Goal: Task Accomplishment & Management: Complete application form

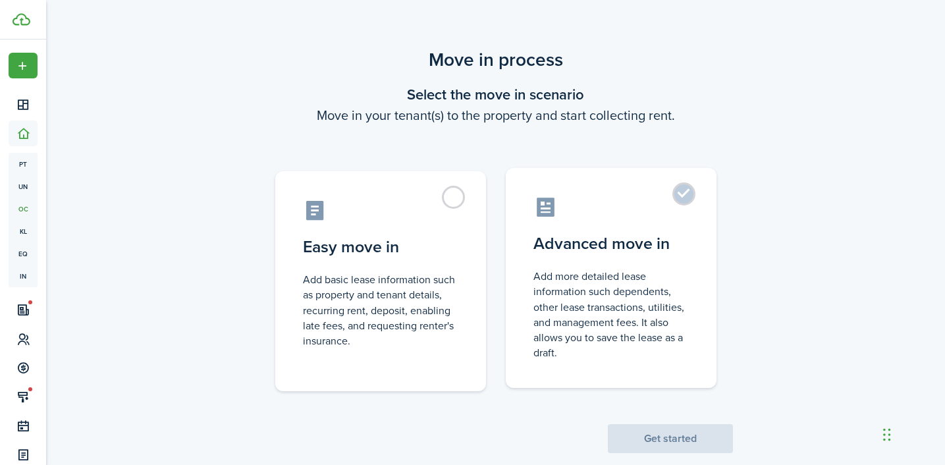
click at [644, 223] on label "Advanced move in Add more detailed lease information such dependents, other lea…" at bounding box center [611, 278] width 211 height 220
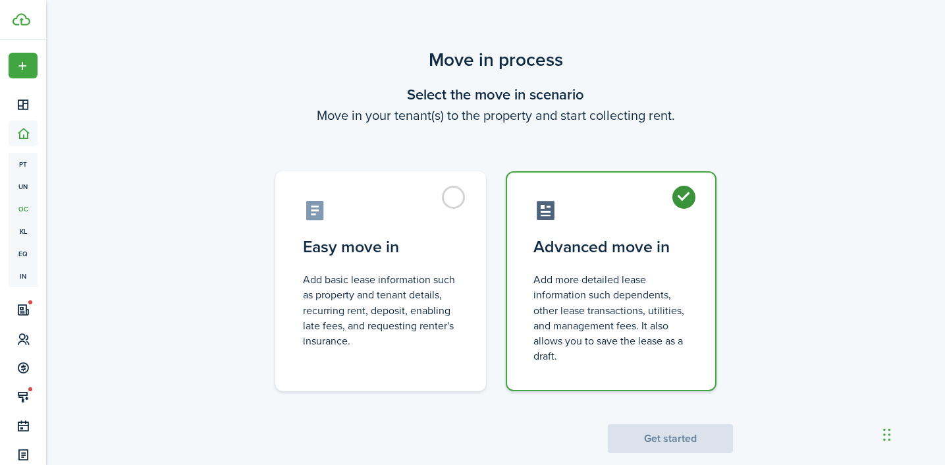
radio input "true"
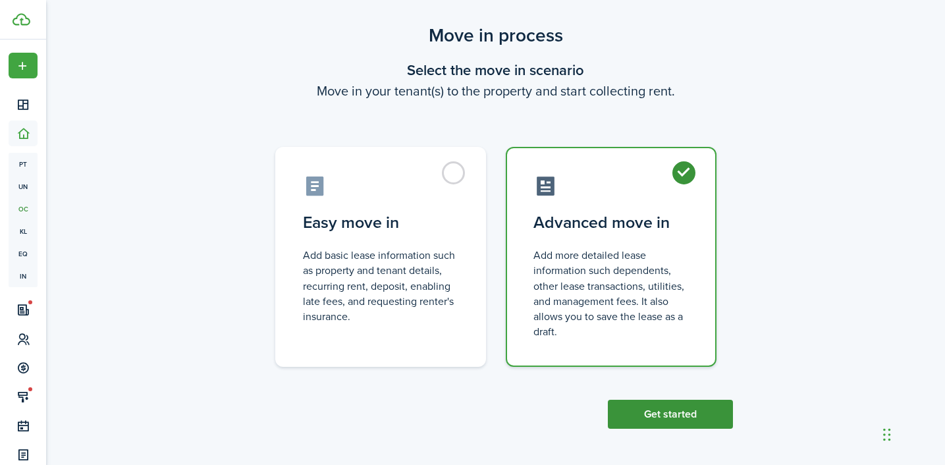
click at [675, 412] on button "Get started" at bounding box center [670, 414] width 125 height 29
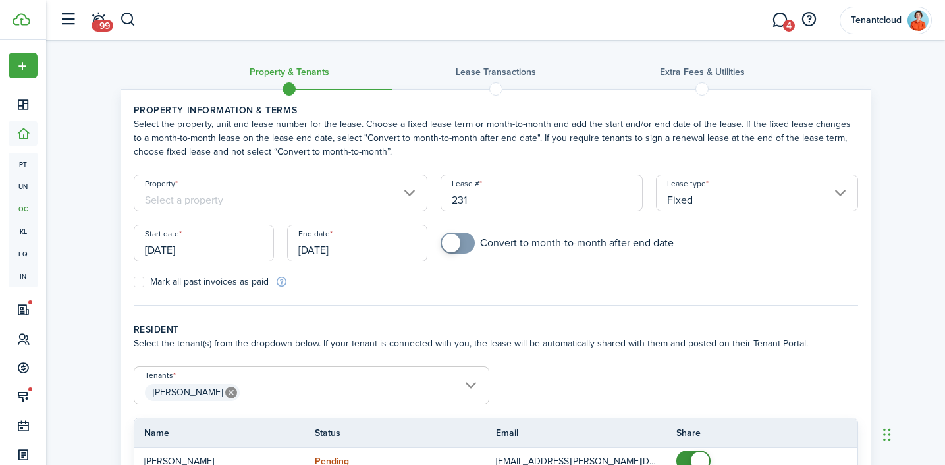
click at [266, 193] on input "Property" at bounding box center [281, 193] width 295 height 37
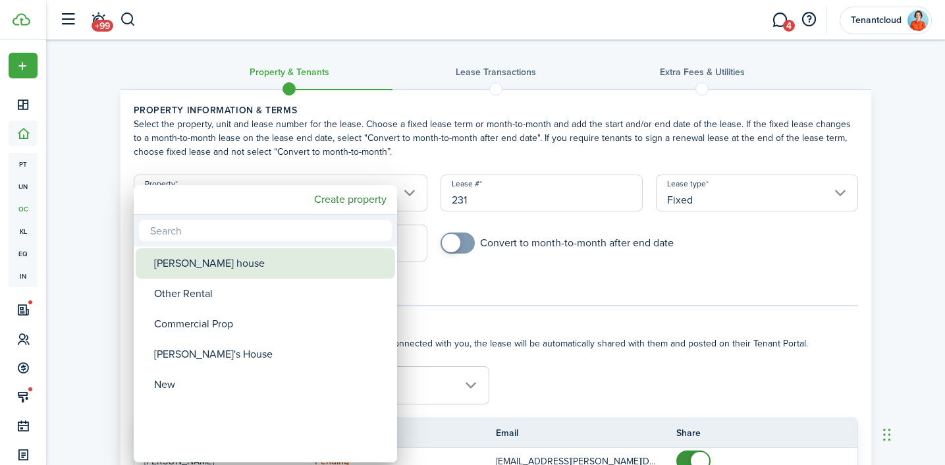
click at [218, 266] on div "[PERSON_NAME] house" at bounding box center [270, 263] width 233 height 30
type input "[PERSON_NAME] house"
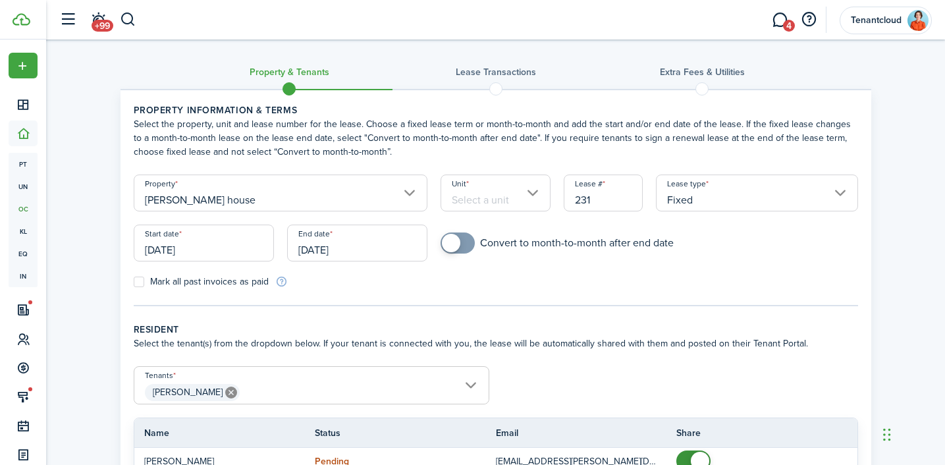
click at [490, 201] on input "Unit" at bounding box center [496, 193] width 110 height 37
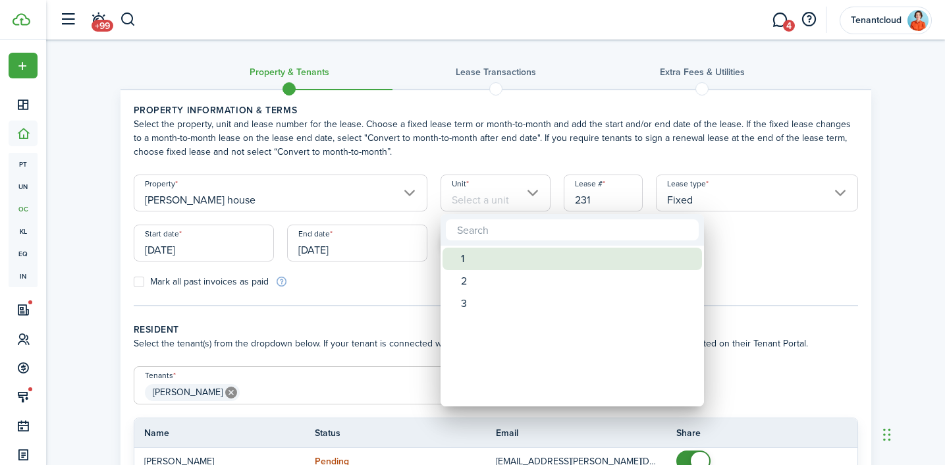
click at [497, 258] on div "1" at bounding box center [577, 259] width 233 height 22
type input "1"
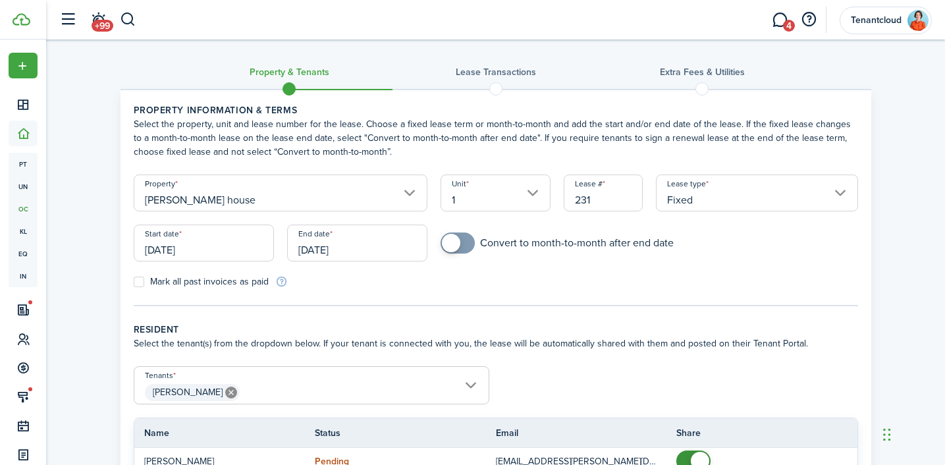
click at [156, 255] on input "[DATE]" at bounding box center [204, 243] width 140 height 37
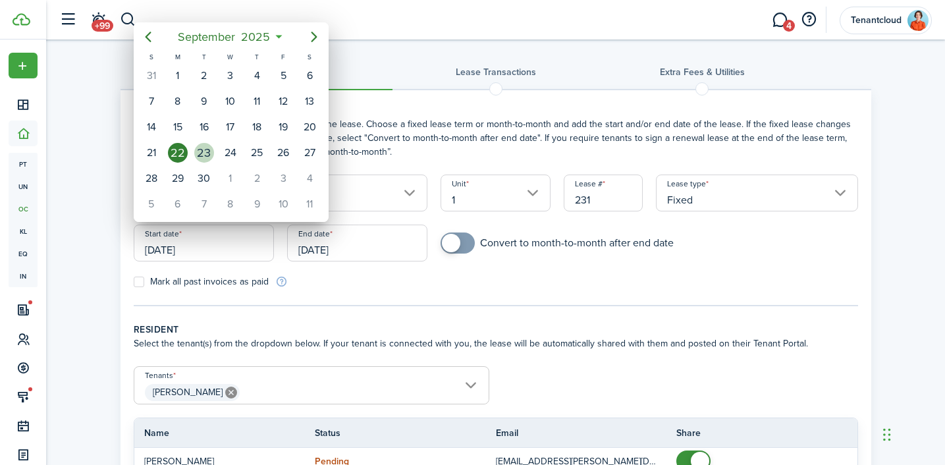
click at [210, 150] on div "23" at bounding box center [204, 153] width 20 height 20
type input "[DATE]"
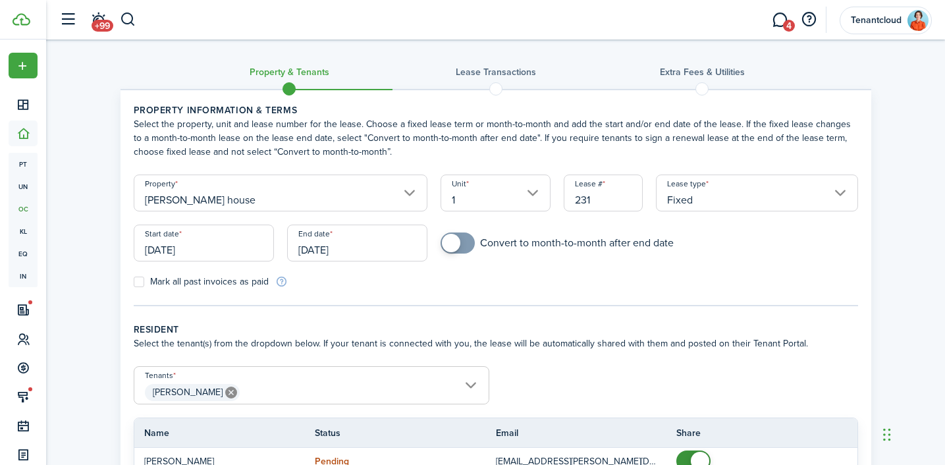
click at [310, 258] on input "[DATE]" at bounding box center [357, 243] width 140 height 37
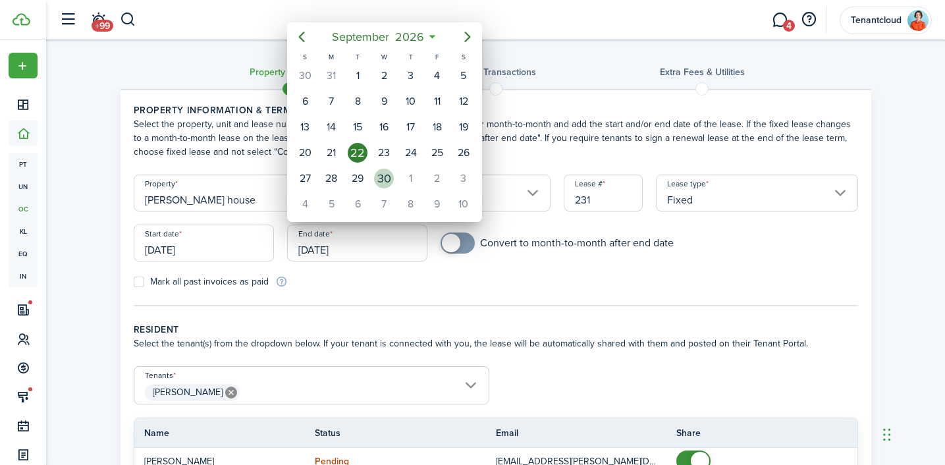
click at [387, 173] on div "30" at bounding box center [384, 179] width 20 height 20
type input "[DATE]"
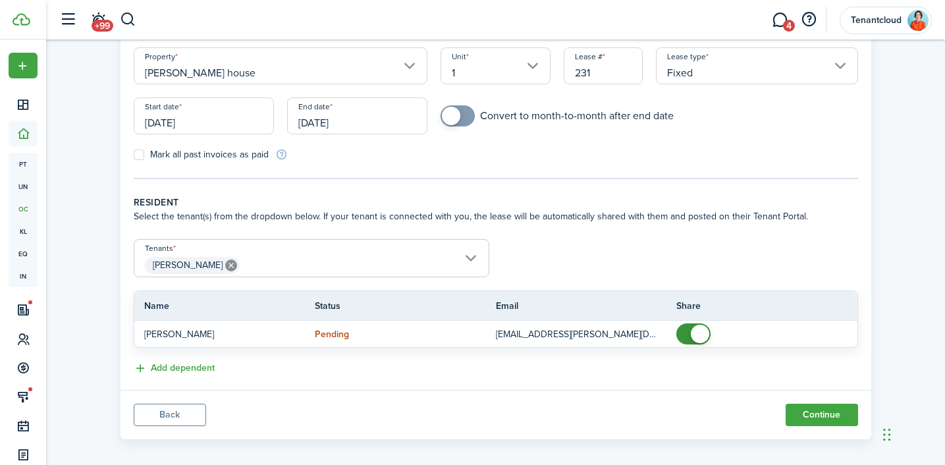
scroll to position [138, 0]
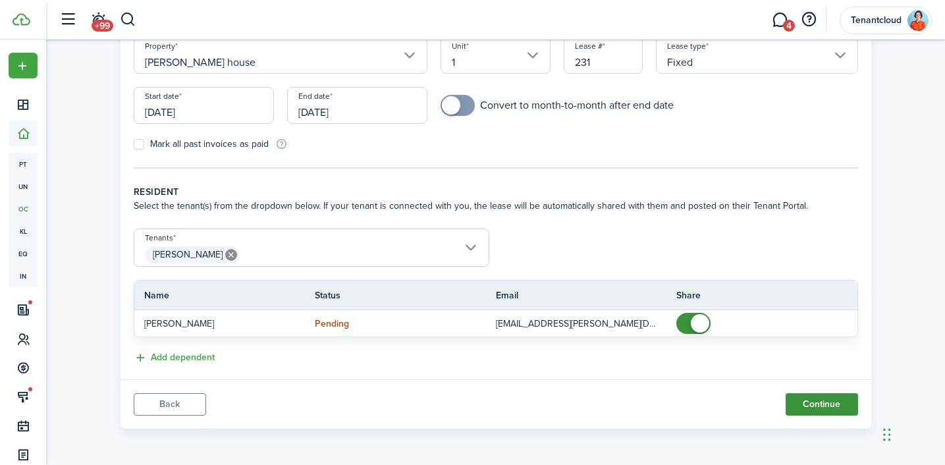
click at [835, 403] on button "Continue" at bounding box center [822, 404] width 72 height 22
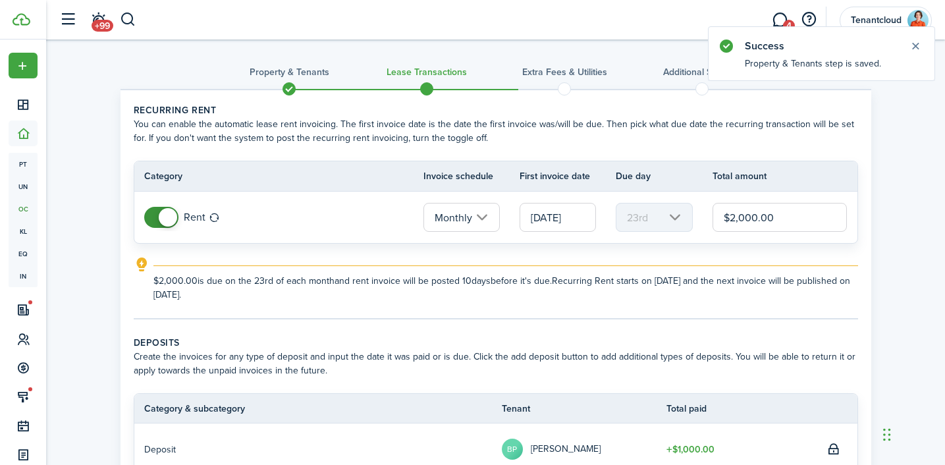
click at [578, 217] on input "[DATE]" at bounding box center [558, 217] width 76 height 29
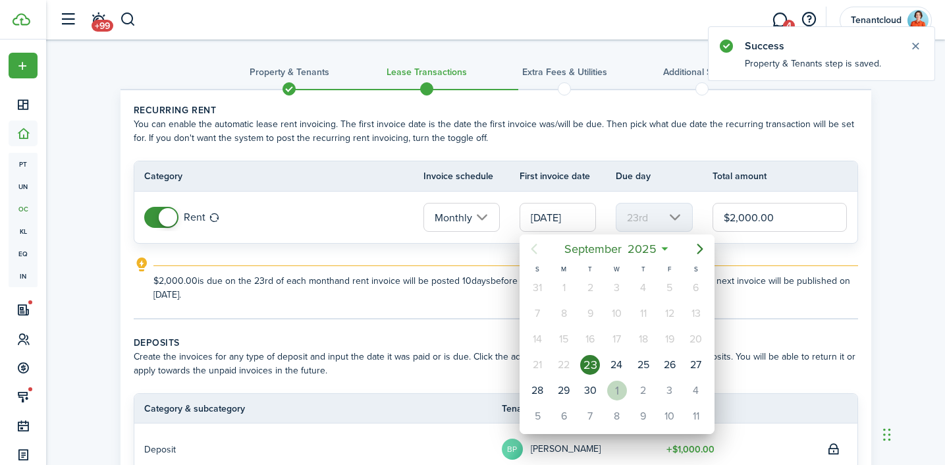
click at [617, 387] on div "1" at bounding box center [617, 391] width 20 height 20
type input "[DATE]"
type input "1st"
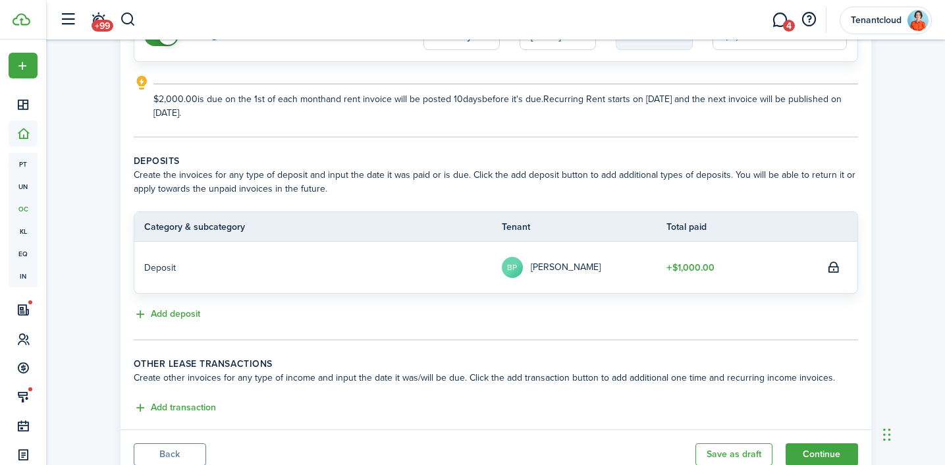
scroll to position [232, 0]
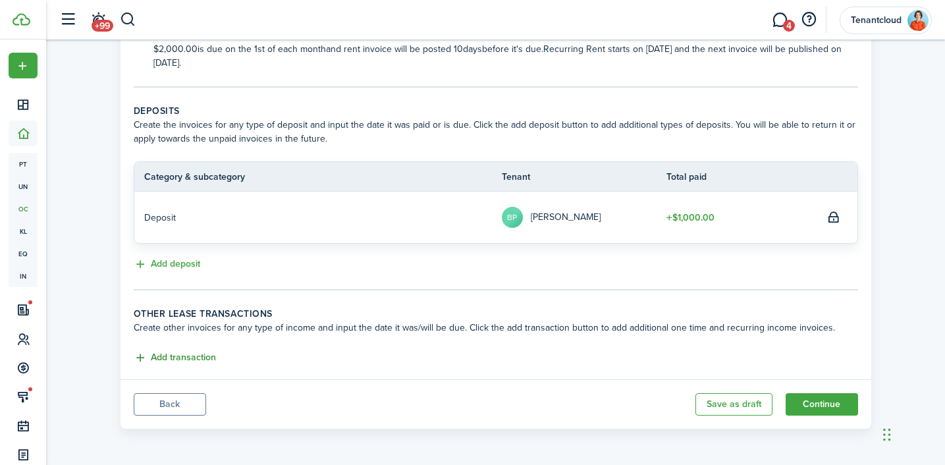
click at [202, 363] on button "Add transaction" at bounding box center [175, 358] width 82 height 15
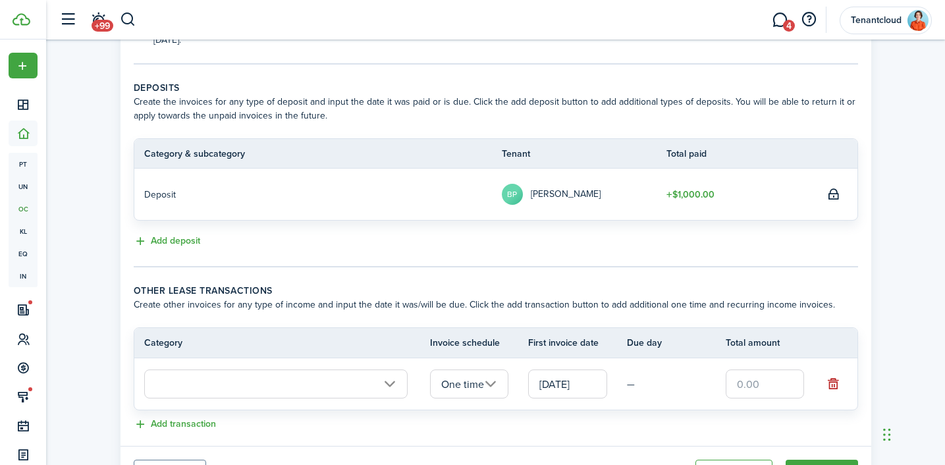
scroll to position [322, 0]
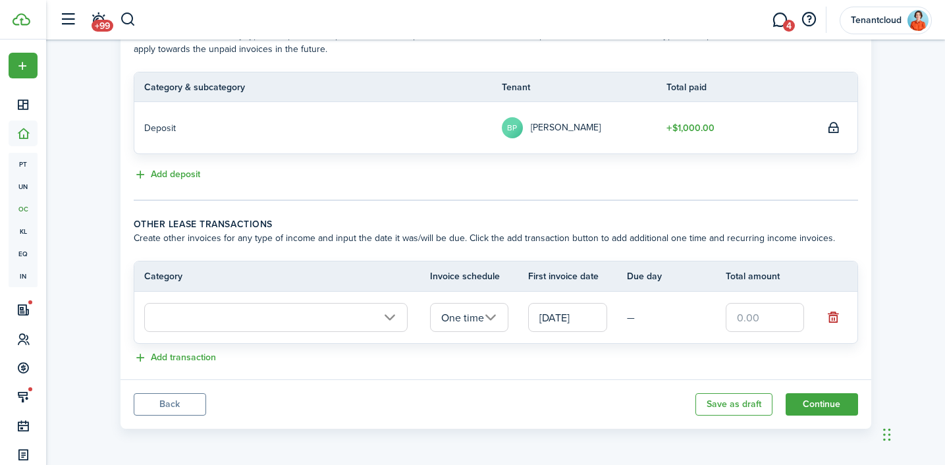
click at [243, 315] on input "text" at bounding box center [276, 317] width 264 height 29
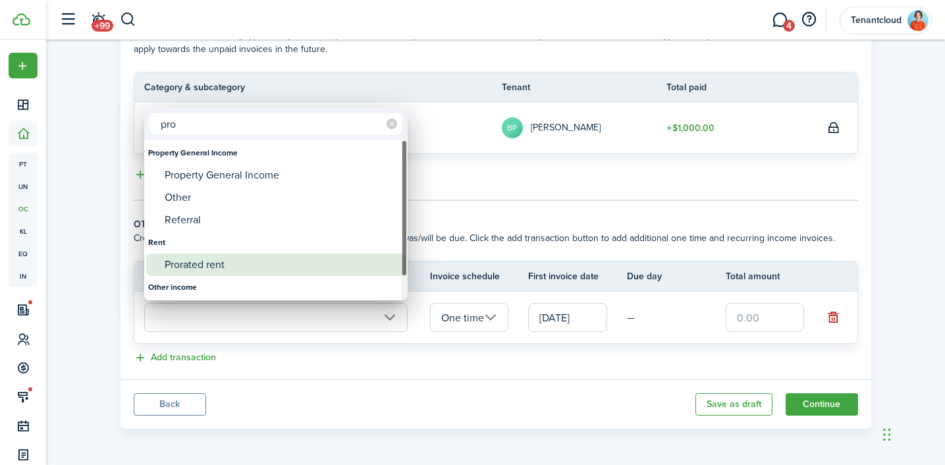
type input "pro"
click at [217, 266] on div "Prorated rent" at bounding box center [281, 265] width 233 height 22
type input "Rent / Prorated rent"
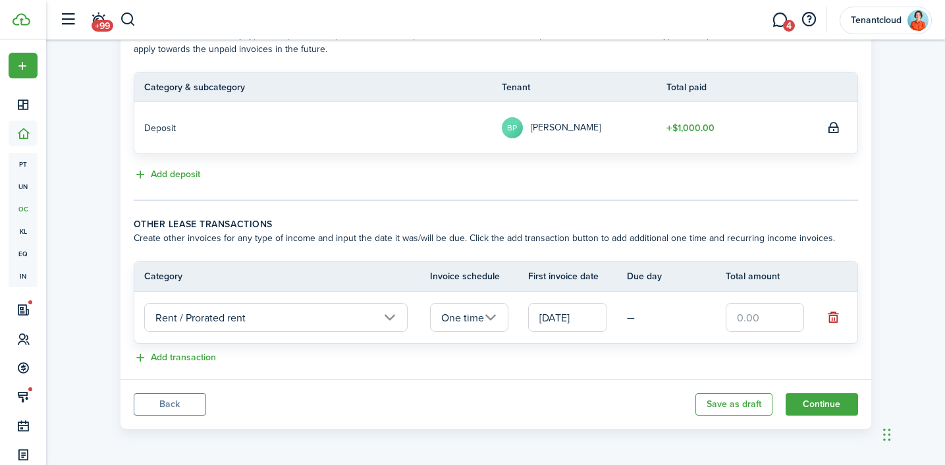
click at [557, 314] on input "[DATE]" at bounding box center [567, 317] width 79 height 29
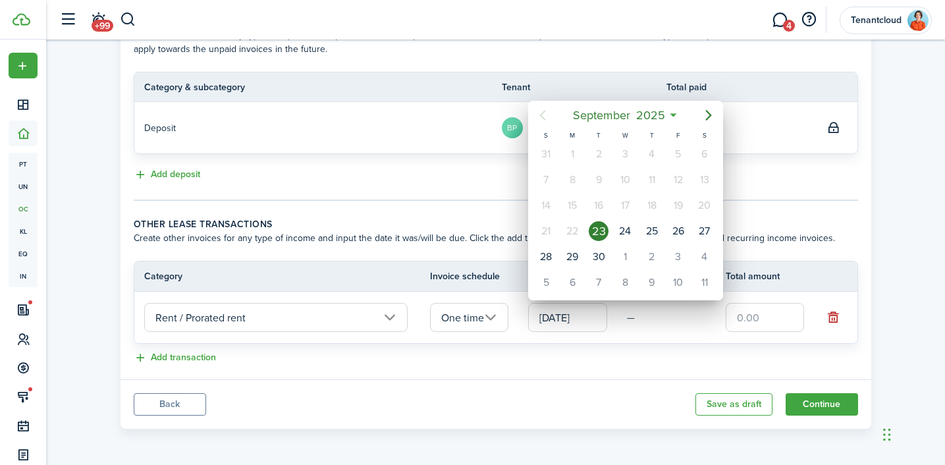
click at [757, 311] on div at bounding box center [473, 233] width 1156 height 676
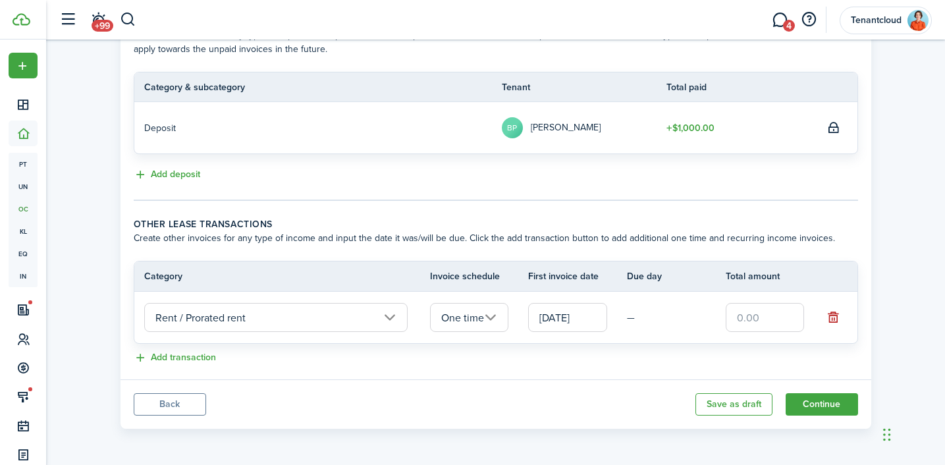
click at [749, 319] on input "text" at bounding box center [765, 317] width 79 height 29
type input "$500.00"
click at [667, 338] on tr "Rent / Prorated rent One time [DATE] — $500.00" at bounding box center [495, 317] width 723 height 51
click at [823, 409] on button "Continue" at bounding box center [822, 404] width 72 height 22
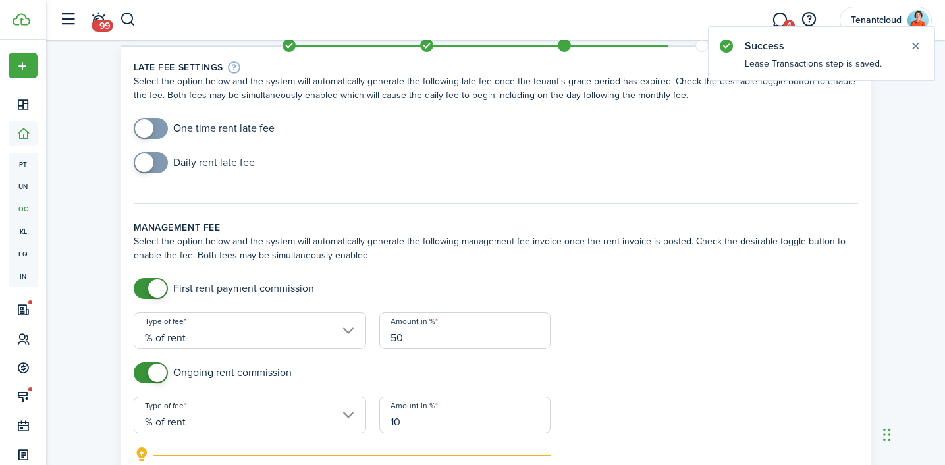
scroll to position [45, 0]
drag, startPoint x: 149, startPoint y: 121, endPoint x: 163, endPoint y: 149, distance: 30.9
checkbox input "true"
click at [149, 121] on span at bounding box center [144, 127] width 18 height 18
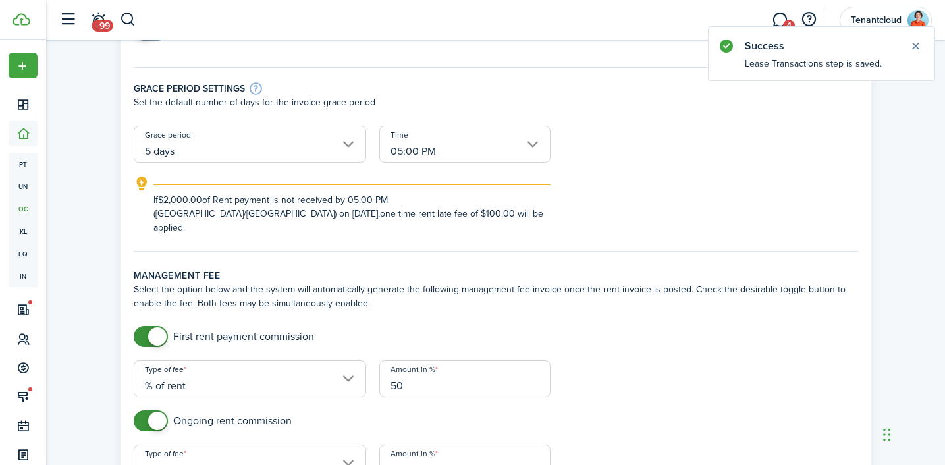
scroll to position [445, 0]
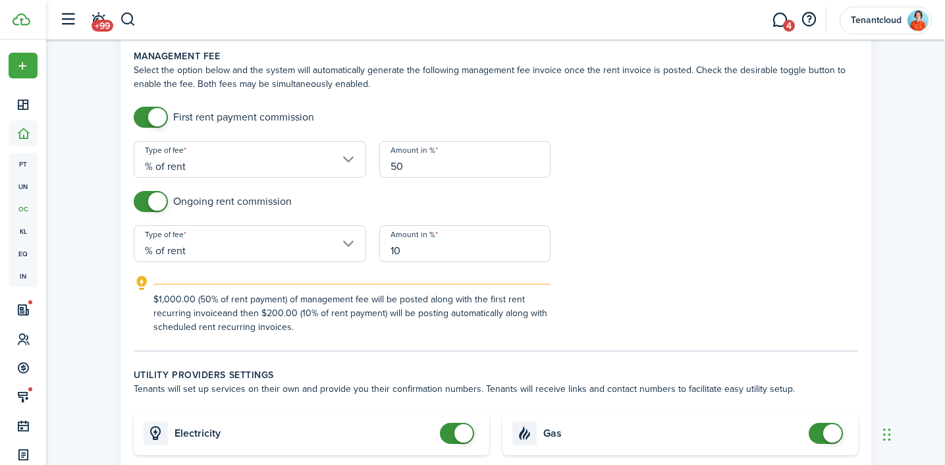
checkbox input "false"
click at [161, 108] on span at bounding box center [157, 117] width 18 height 18
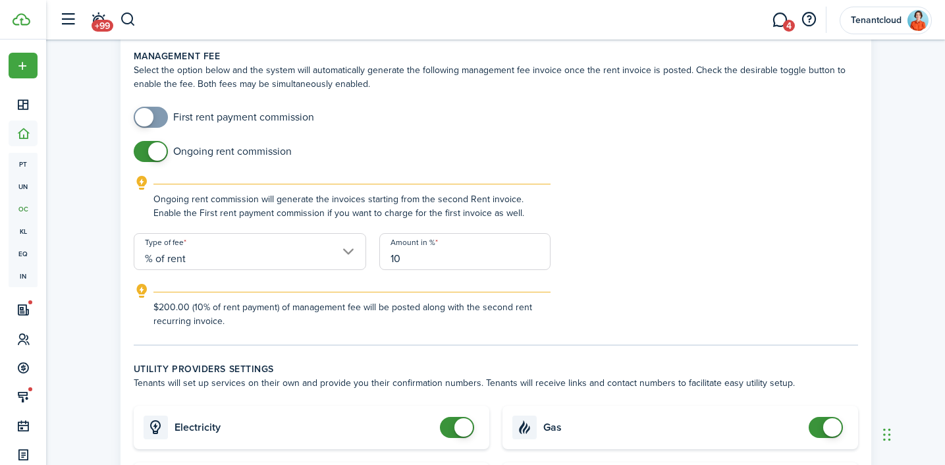
checkbox input "false"
click at [165, 142] on span at bounding box center [157, 151] width 18 height 18
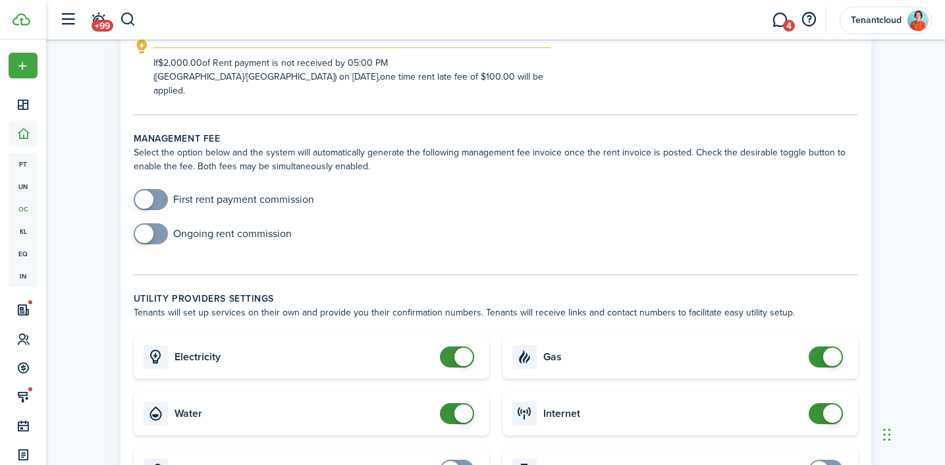
scroll to position [325, 0]
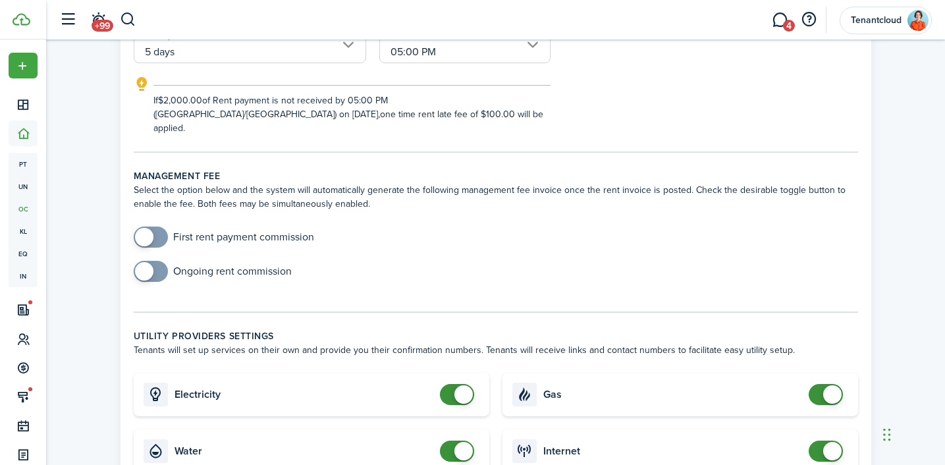
checkbox input "true"
click at [155, 227] on span at bounding box center [150, 237] width 13 height 21
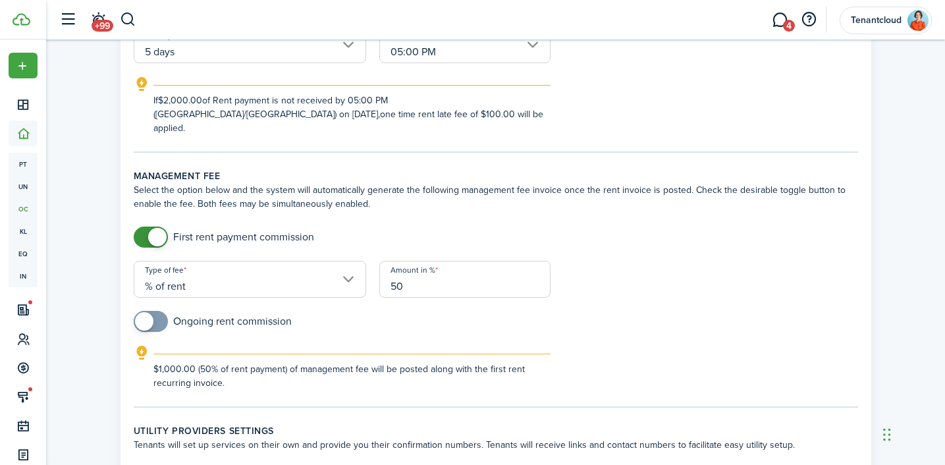
checkbox input "true"
click at [157, 311] on span at bounding box center [150, 321] width 13 height 21
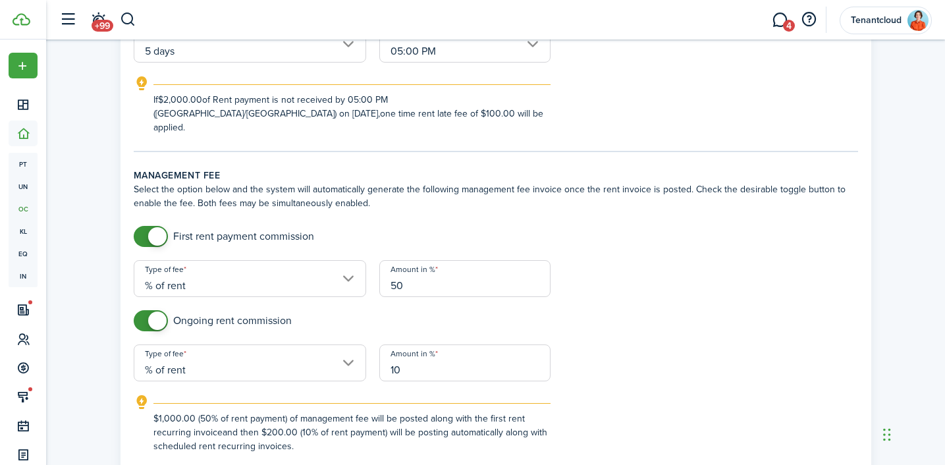
scroll to position [366, 0]
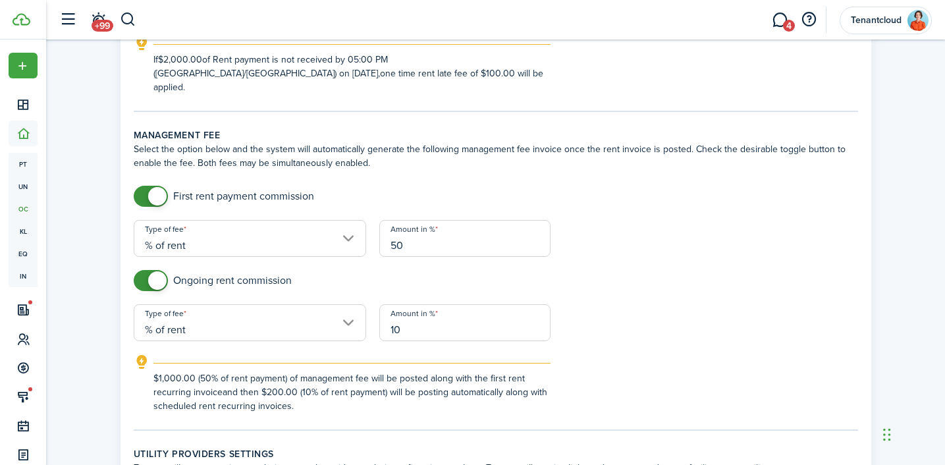
checkbox input "false"
click at [159, 190] on span at bounding box center [157, 196] width 18 height 18
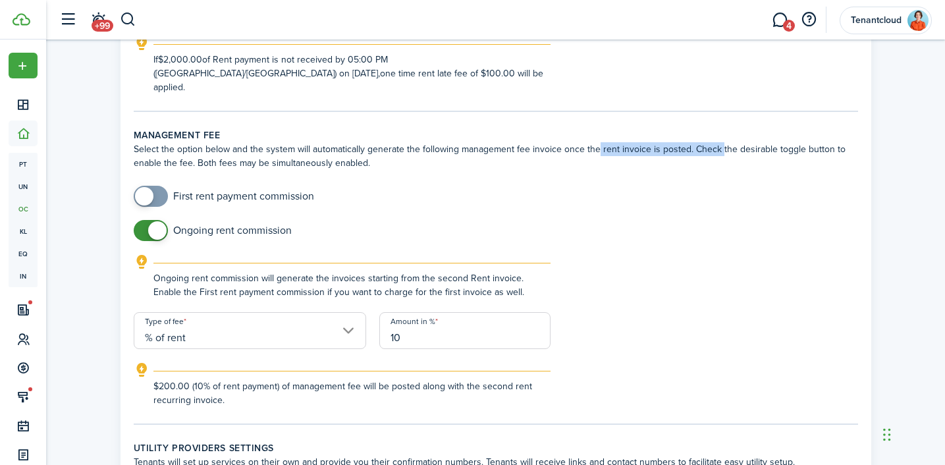
drag, startPoint x: 593, startPoint y: 135, endPoint x: 717, endPoint y: 134, distance: 123.9
click at [717, 142] on wizard-step-header-description "Select the option below and the system will automatically generate the followin…" at bounding box center [496, 156] width 725 height 28
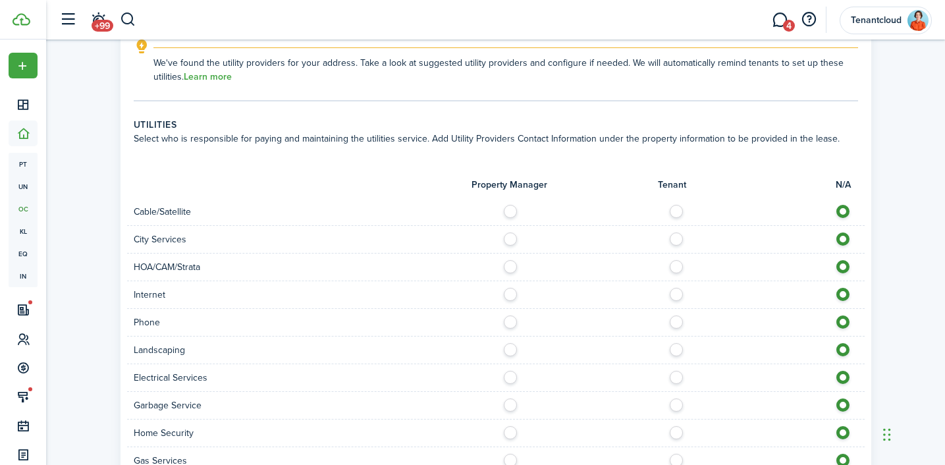
scroll to position [1301, 0]
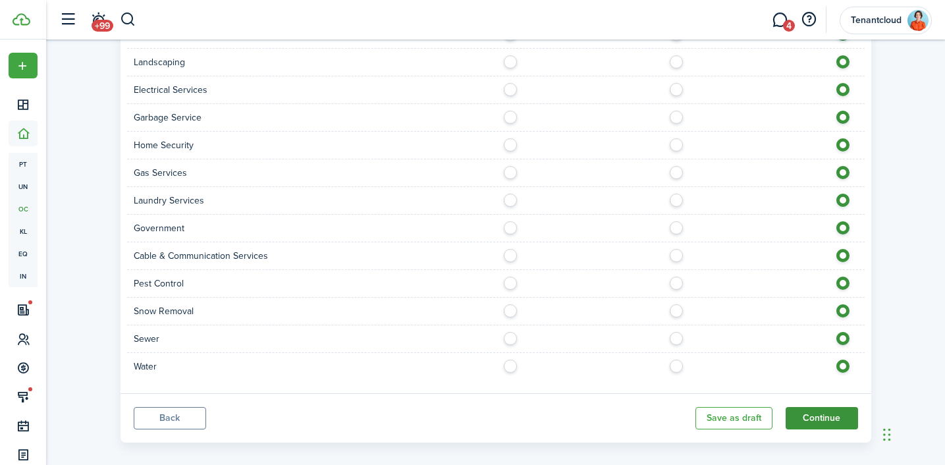
click at [844, 407] on button "Continue" at bounding box center [822, 418] width 72 height 22
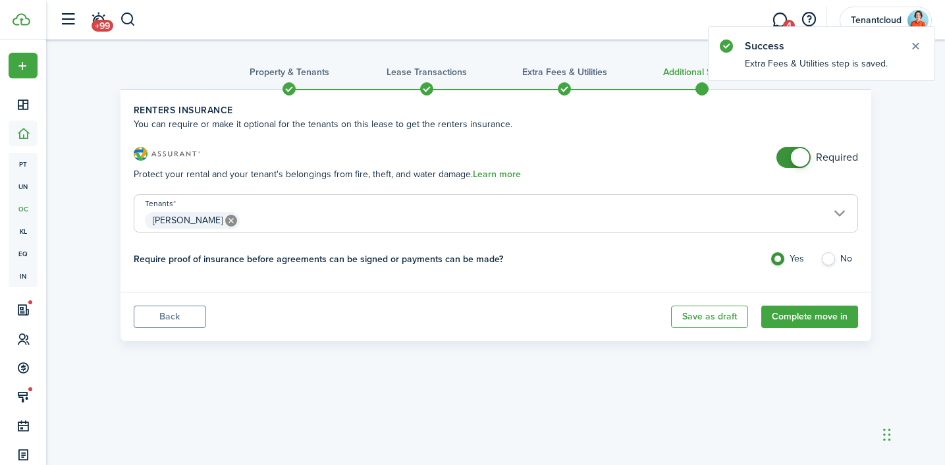
checkbox input "false"
click at [802, 159] on span at bounding box center [800, 157] width 18 height 18
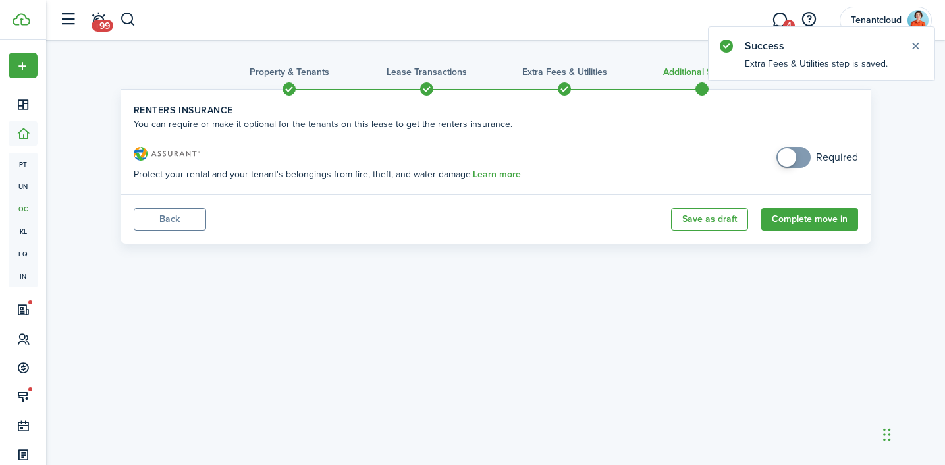
click at [821, 231] on panel-main-footer "Back Save as draft Complete move in" at bounding box center [496, 218] width 751 height 49
click at [799, 214] on button "Complete move in" at bounding box center [810, 219] width 97 height 22
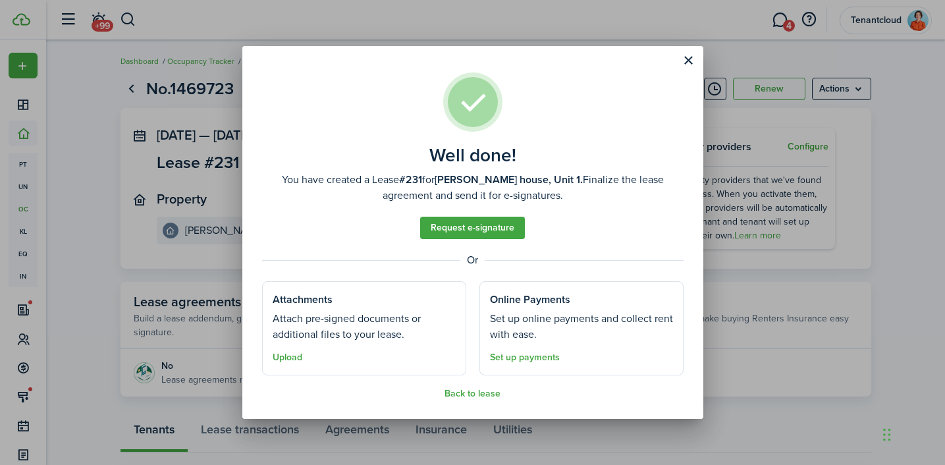
drag, startPoint x: 394, startPoint y: 181, endPoint x: 546, endPoint y: 210, distance: 154.3
click at [546, 210] on assembled-view "Well done! You have created a Lease #231 for [PERSON_NAME] house, Unit 1. Final…" at bounding box center [473, 235] width 422 height 327
click at [688, 58] on button "Close modal" at bounding box center [689, 60] width 22 height 22
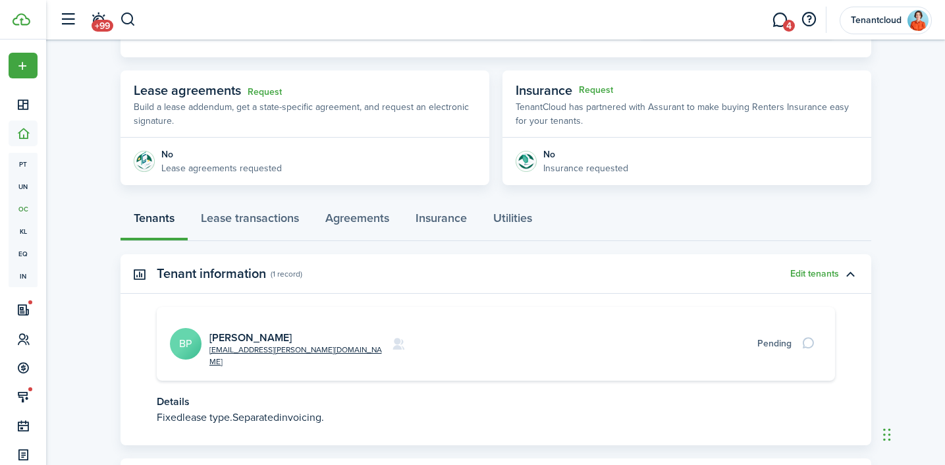
scroll to position [264, 0]
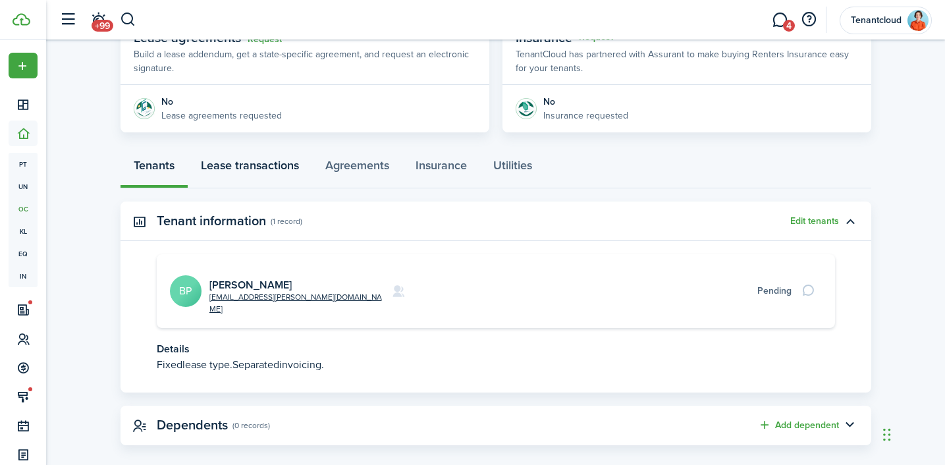
click at [261, 164] on link "Lease transactions" at bounding box center [250, 169] width 125 height 40
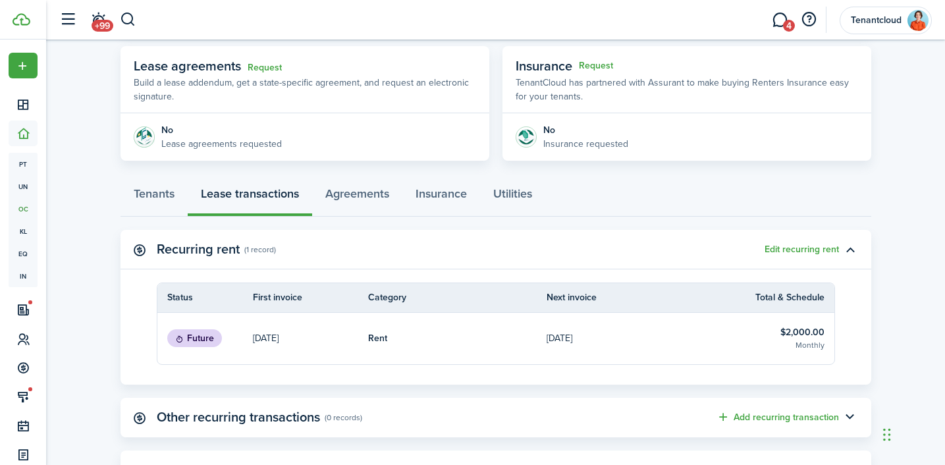
scroll to position [324, 0]
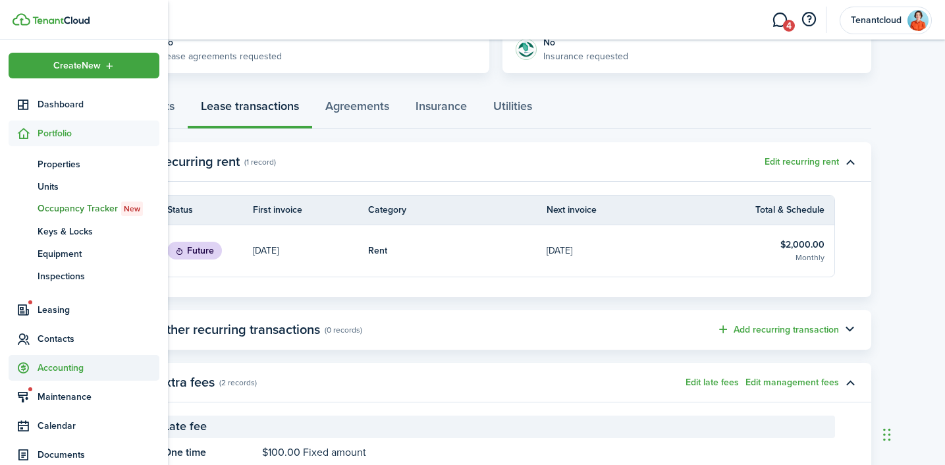
click at [65, 371] on span "Accounting" at bounding box center [99, 368] width 122 height 14
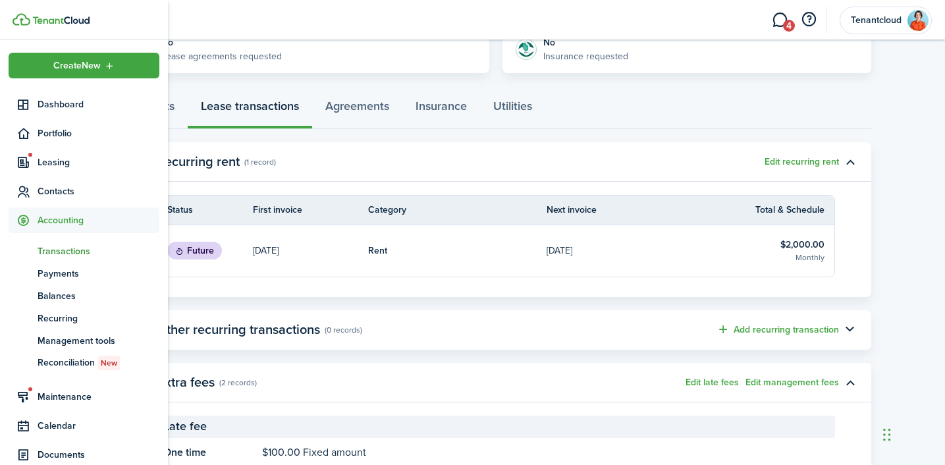
click at [57, 251] on span "Transactions" at bounding box center [99, 251] width 122 height 14
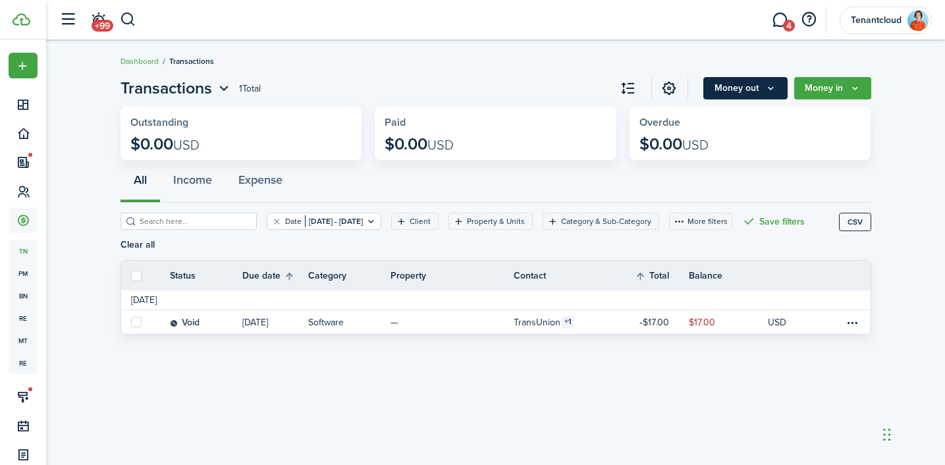
click at [736, 85] on button "Money out" at bounding box center [746, 88] width 84 height 22
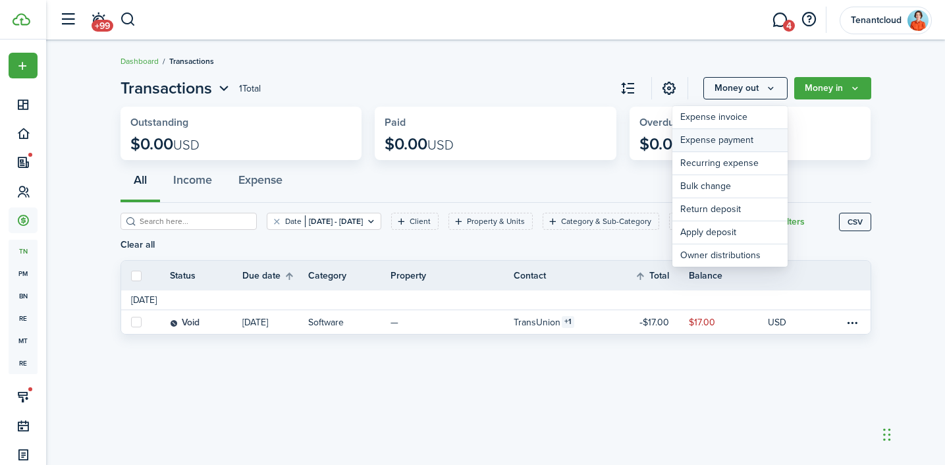
click at [736, 143] on link "Expense payment" at bounding box center [730, 140] width 115 height 23
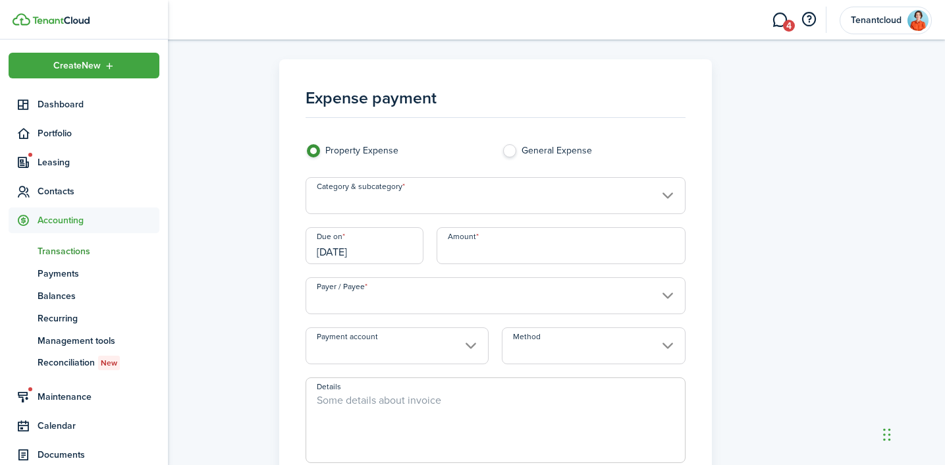
click at [60, 258] on link "tn Transactions" at bounding box center [84, 251] width 151 height 22
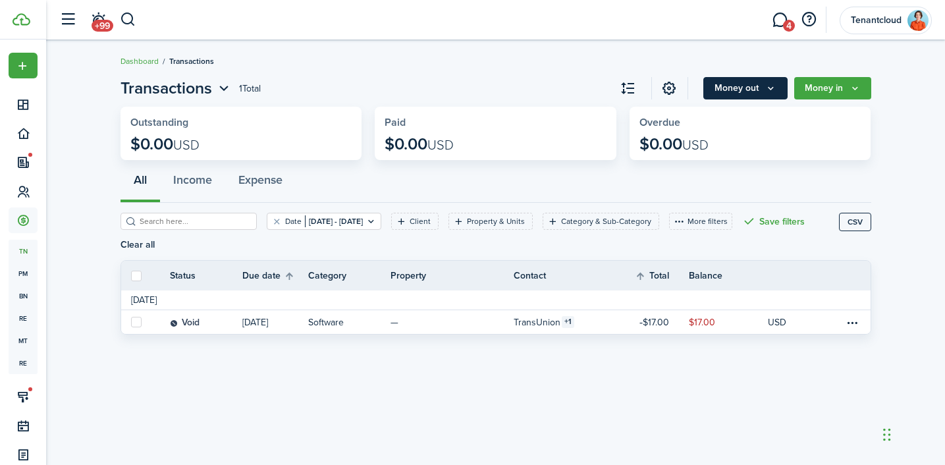
click at [755, 88] on button "Money out" at bounding box center [746, 88] width 84 height 22
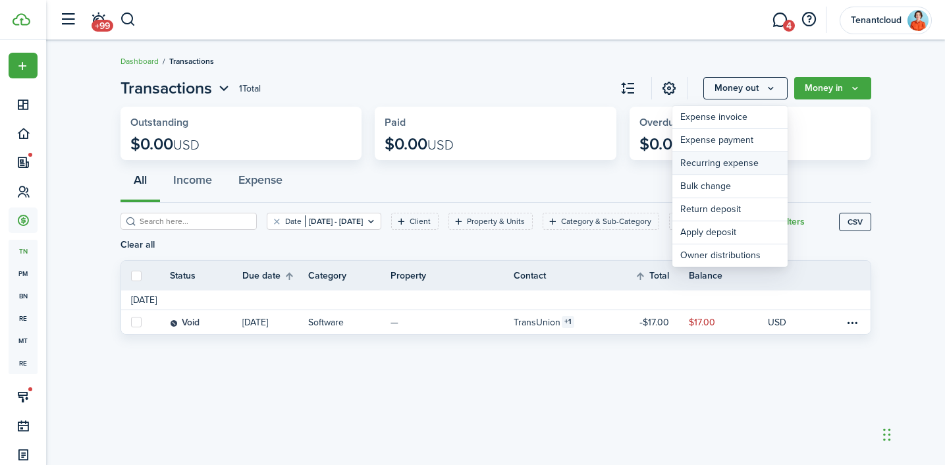
click at [741, 160] on link "Recurring expense" at bounding box center [730, 163] width 115 height 23
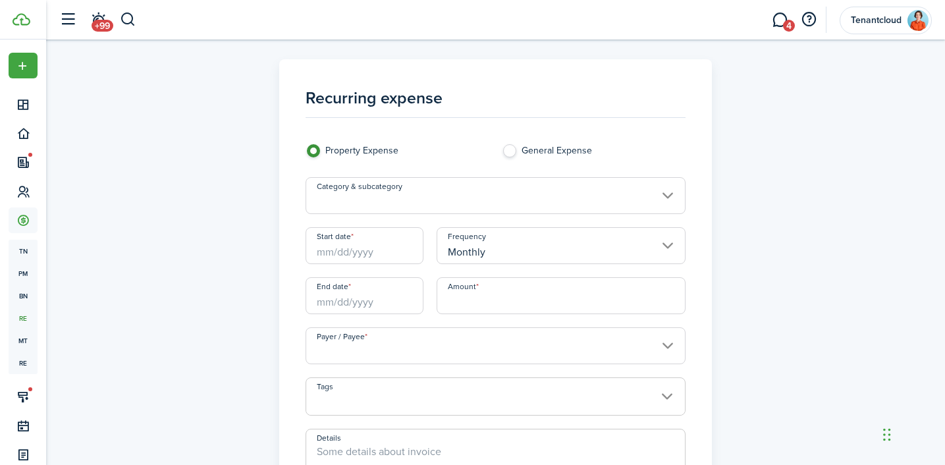
click at [372, 194] on input "Category & subcategory" at bounding box center [496, 195] width 380 height 37
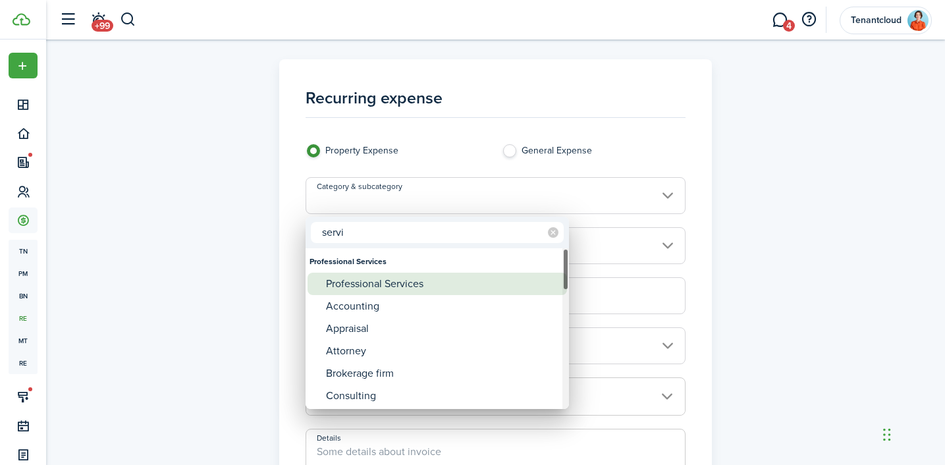
type input "servi"
click at [399, 285] on div "Professional Services" at bounding box center [442, 284] width 233 height 22
type input "Professional Services"
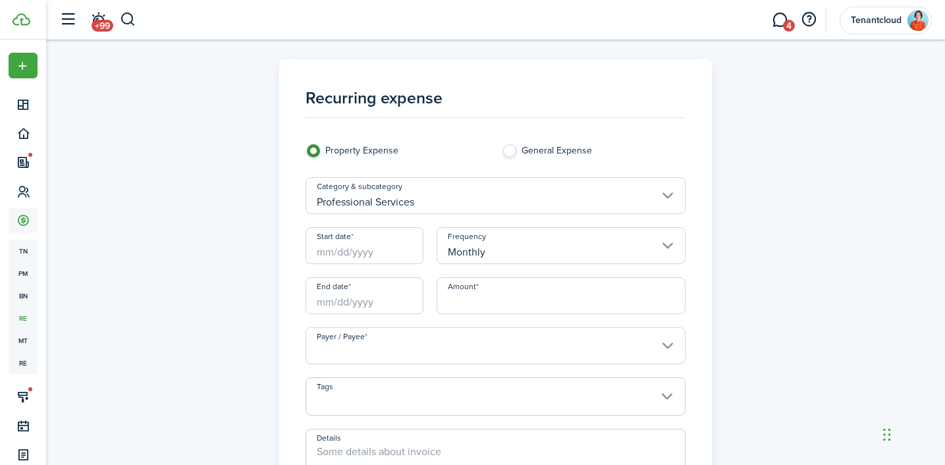
click at [369, 248] on input "Start date" at bounding box center [365, 245] width 118 height 37
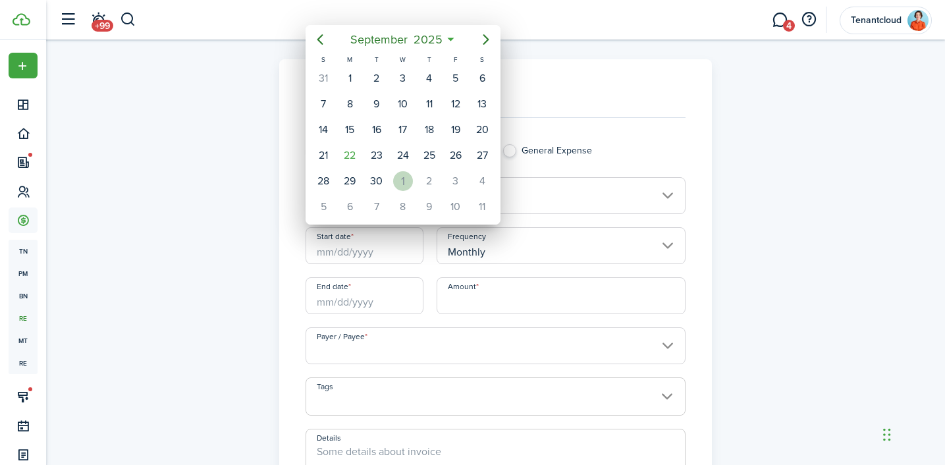
click at [401, 179] on div "1" at bounding box center [403, 181] width 20 height 20
type input "[DATE]"
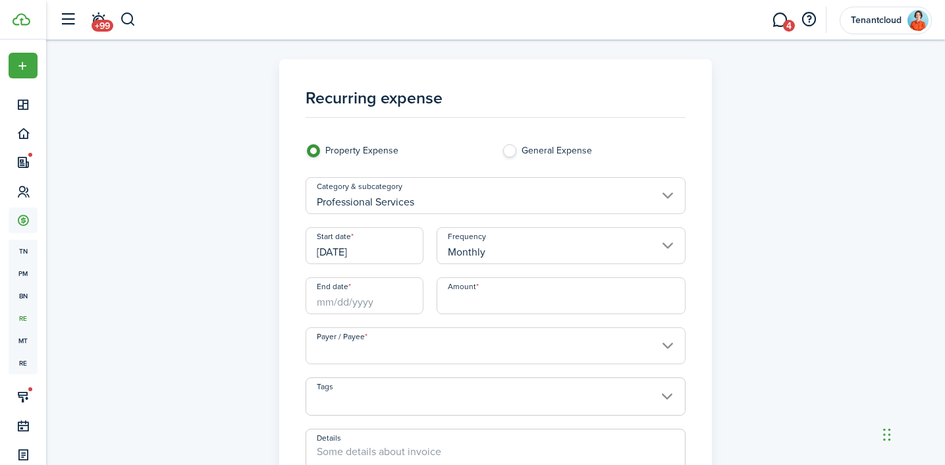
click at [362, 300] on input "End date" at bounding box center [365, 295] width 118 height 37
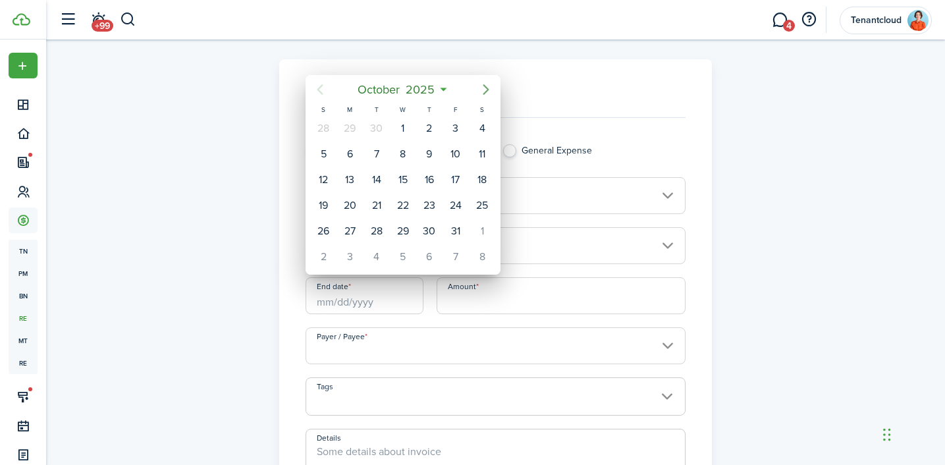
click at [484, 91] on icon "Next page" at bounding box center [486, 90] width 16 height 16
click at [480, 88] on icon "Next page" at bounding box center [486, 90] width 16 height 16
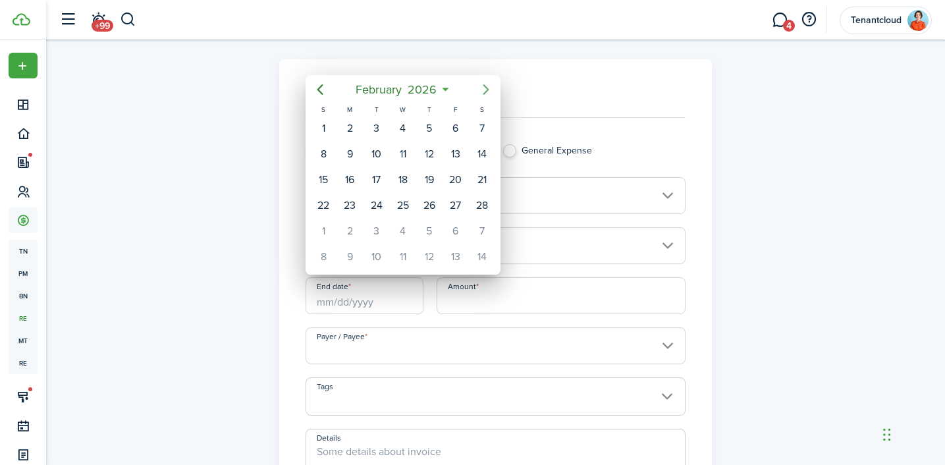
click at [480, 88] on icon "Next page" at bounding box center [486, 90] width 16 height 16
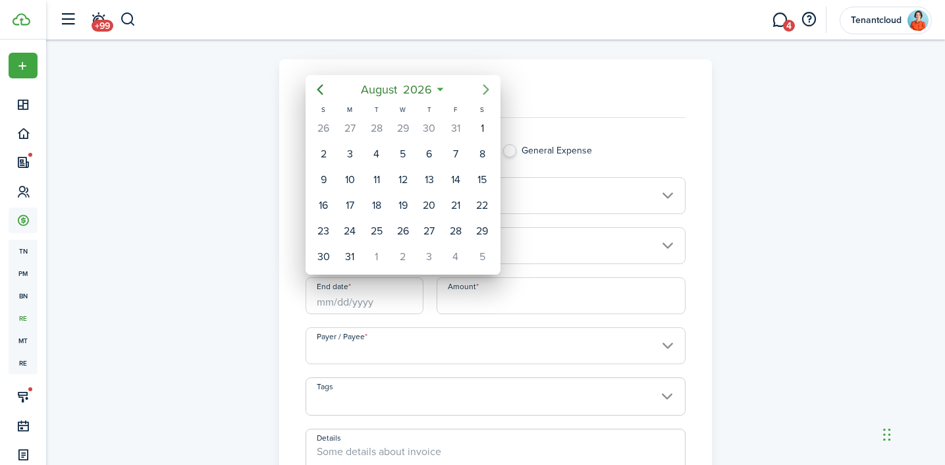
click at [480, 88] on icon "Next page" at bounding box center [486, 90] width 16 height 16
click at [323, 94] on icon "Previous page" at bounding box center [320, 90] width 16 height 16
click at [479, 231] on div "31" at bounding box center [482, 231] width 20 height 20
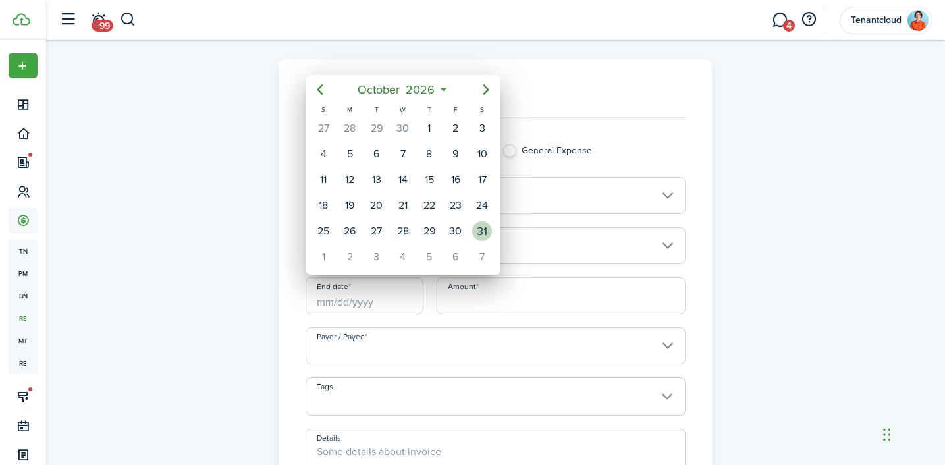
type input "[DATE]"
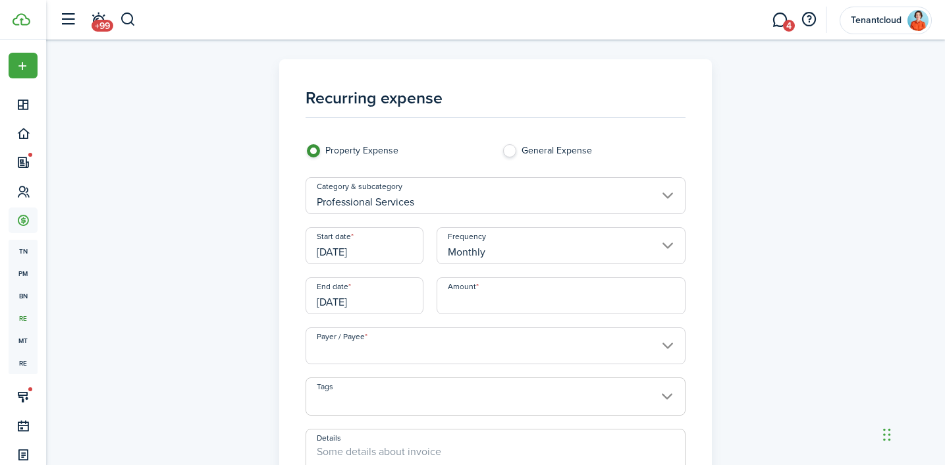
click at [475, 298] on input "Amount" at bounding box center [561, 295] width 249 height 37
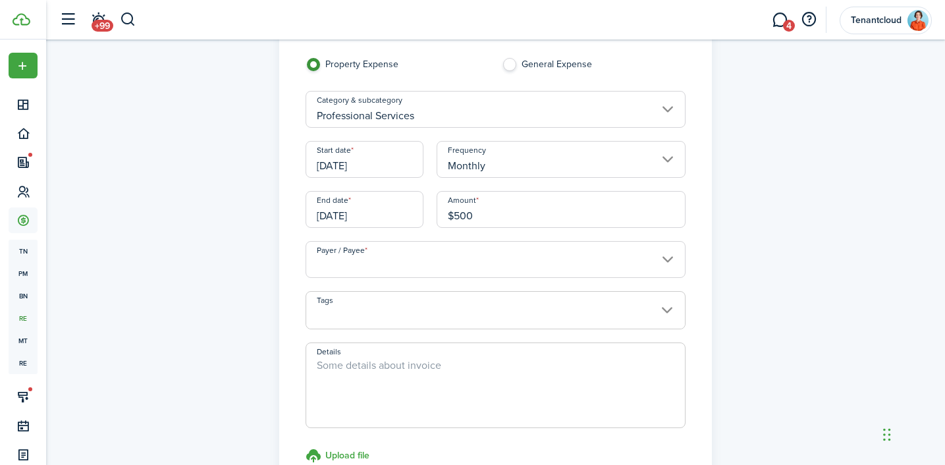
scroll to position [101, 0]
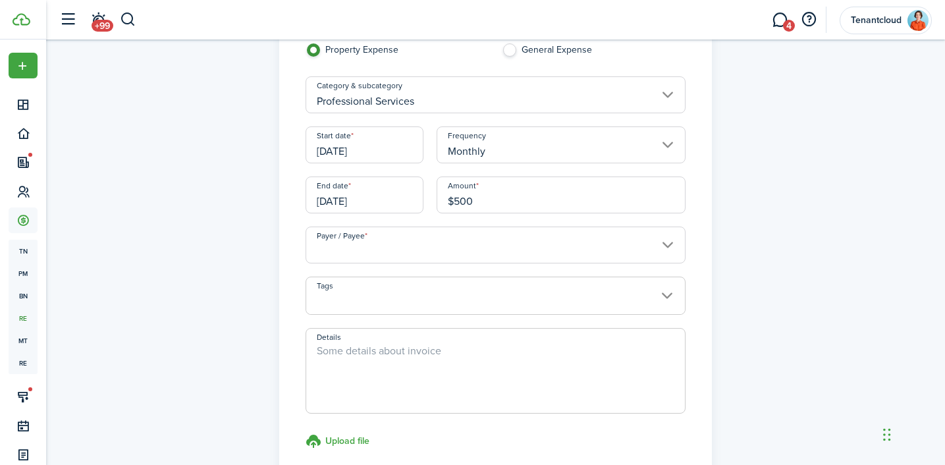
click at [376, 194] on input "[DATE]" at bounding box center [365, 195] width 118 height 37
type input "$500.00"
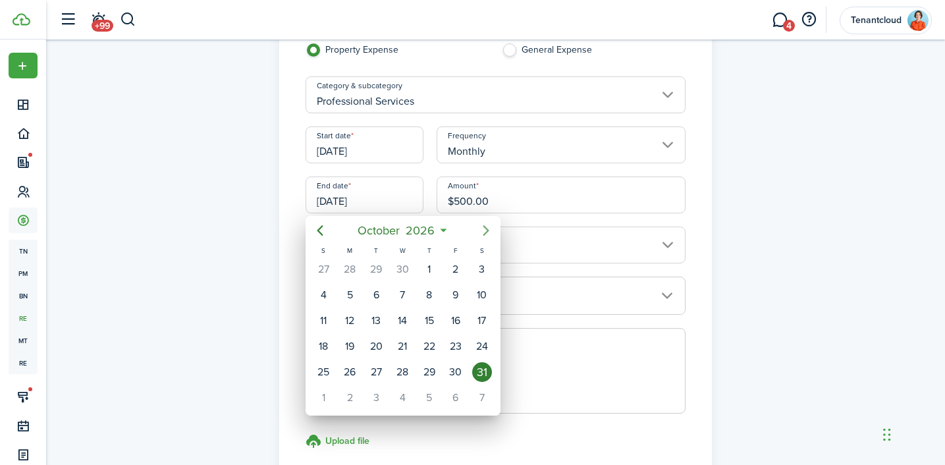
click at [484, 230] on icon "Next page" at bounding box center [486, 231] width 16 height 16
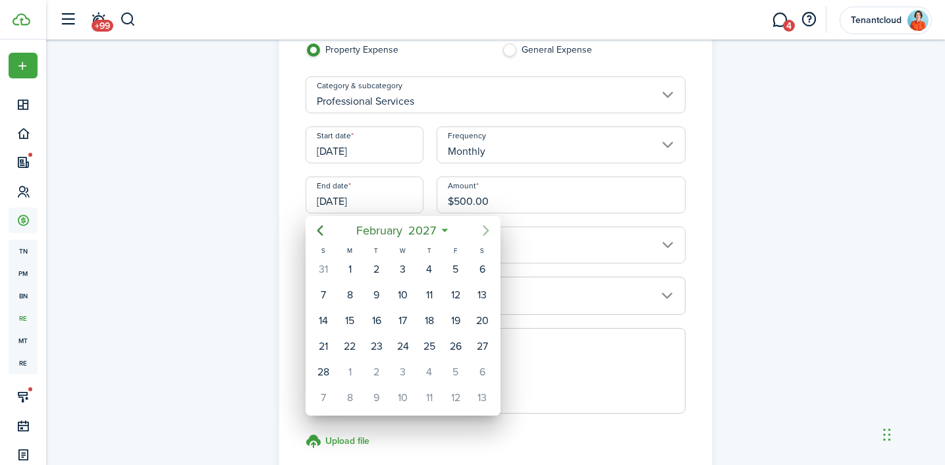
click at [484, 230] on icon "Next page" at bounding box center [486, 231] width 16 height 16
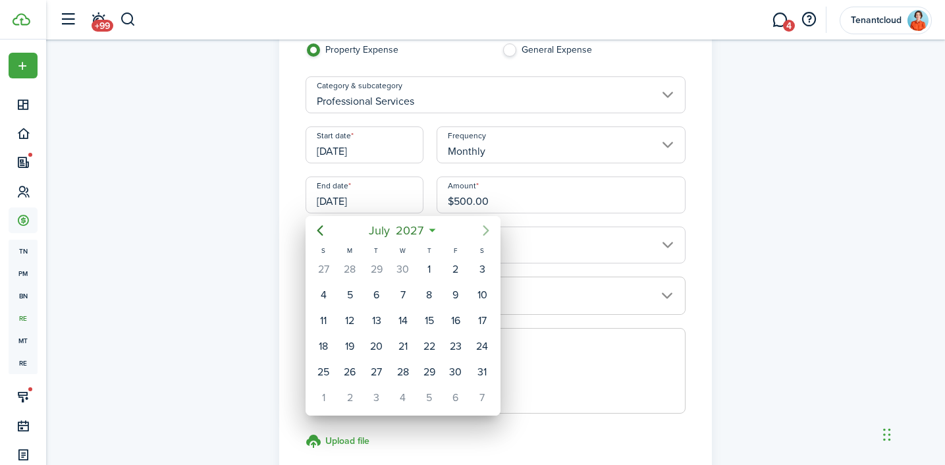
click at [484, 230] on icon "Next page" at bounding box center [486, 231] width 16 height 16
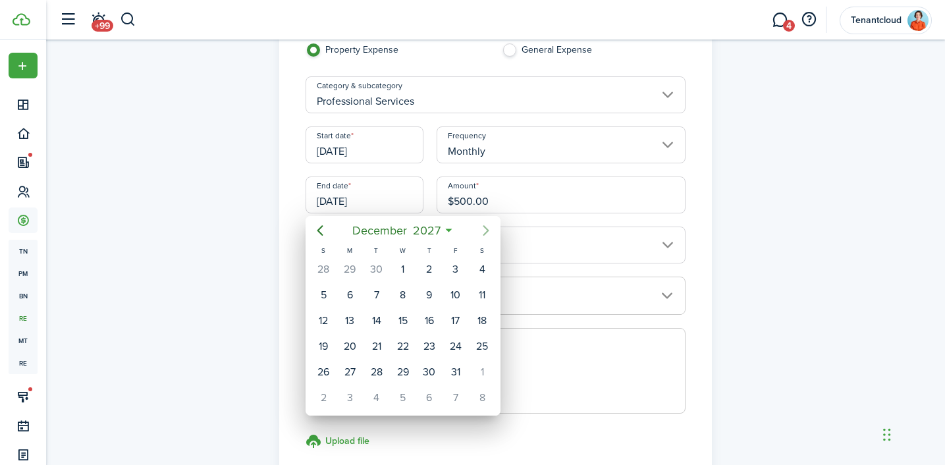
click at [484, 230] on icon "Next page" at bounding box center [486, 231] width 16 height 16
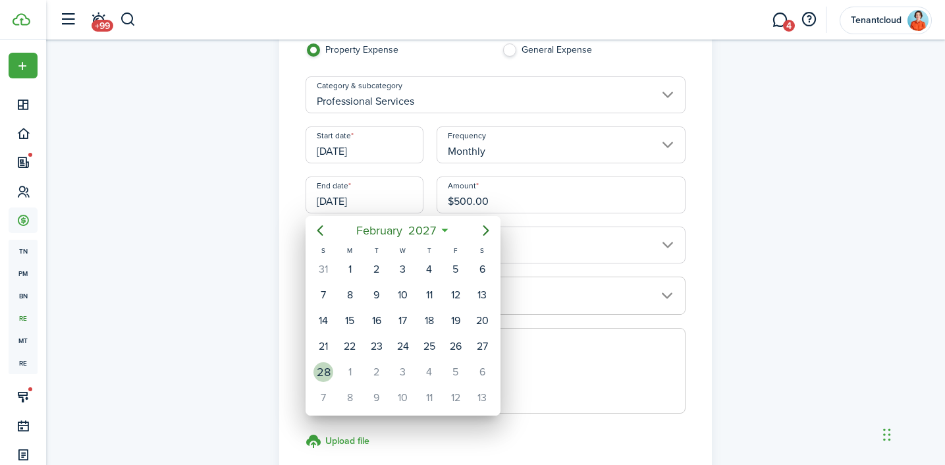
click at [327, 368] on div "28" at bounding box center [324, 372] width 20 height 20
type input "[DATE]"
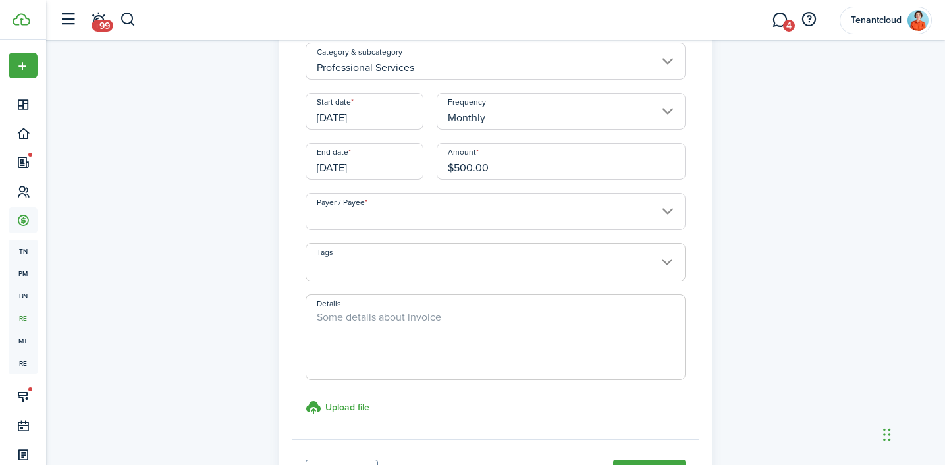
scroll to position [140, 0]
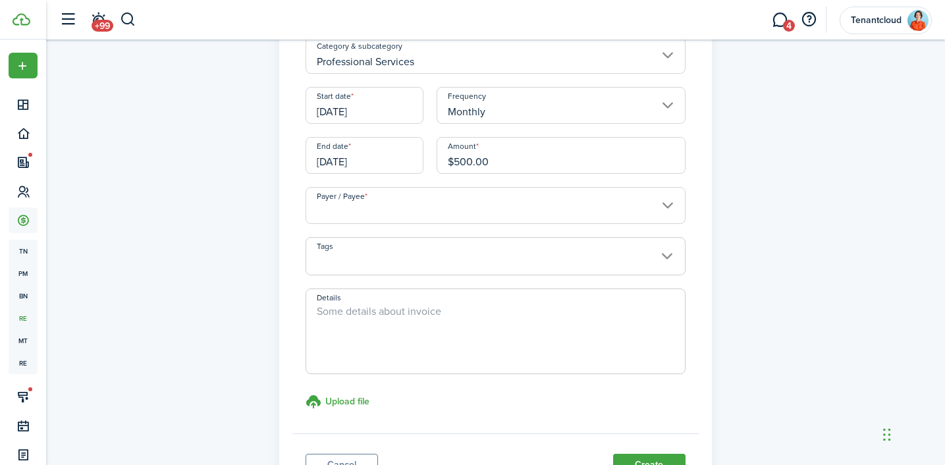
click at [422, 207] on input "Payer / Payee" at bounding box center [496, 205] width 380 height 37
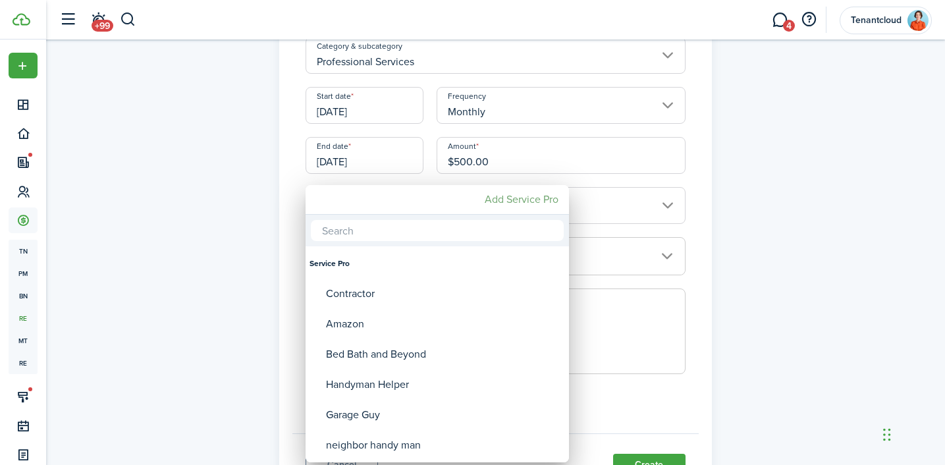
click at [504, 208] on mbsc-button "Add Service Pro" at bounding box center [522, 200] width 84 height 24
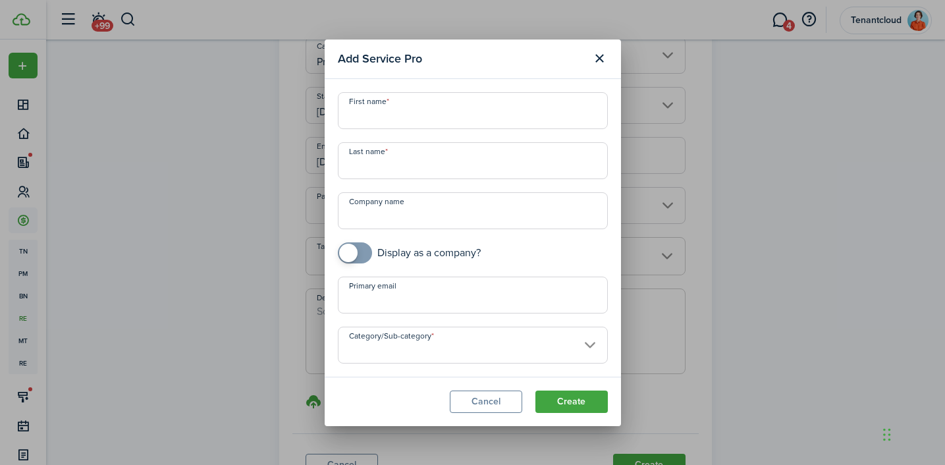
click at [389, 109] on input "First name" at bounding box center [473, 110] width 270 height 37
type input "Myself"
click at [501, 344] on input "Category/Sub-category" at bounding box center [473, 345] width 270 height 37
type input "PM fees"
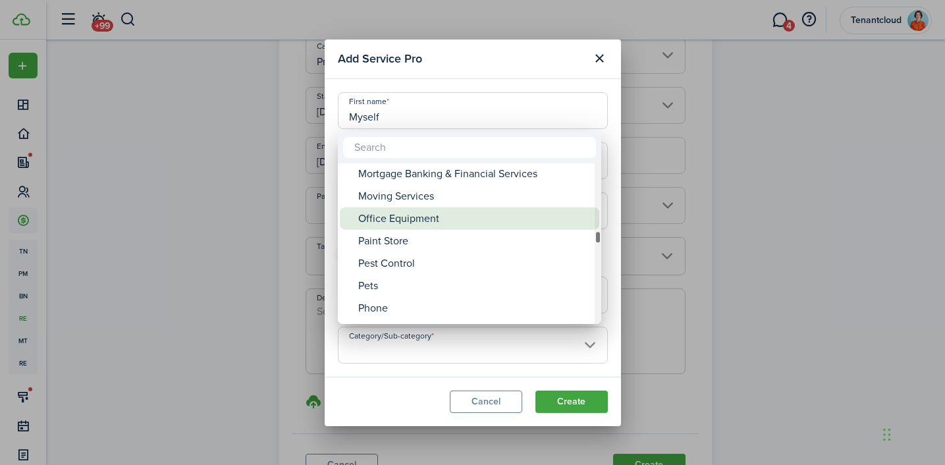
click at [415, 221] on div "Office Equipment" at bounding box center [474, 218] width 233 height 22
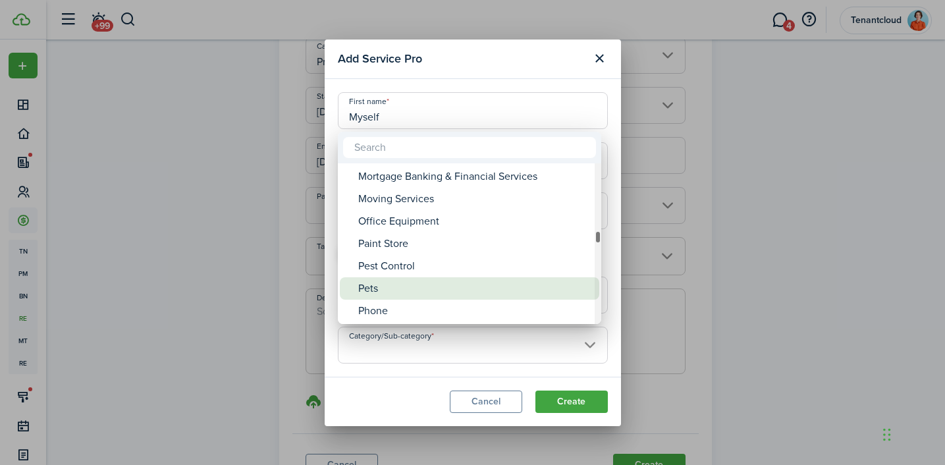
click at [472, 285] on div "Pets" at bounding box center [474, 288] width 233 height 22
type input "General providers -> Pets"
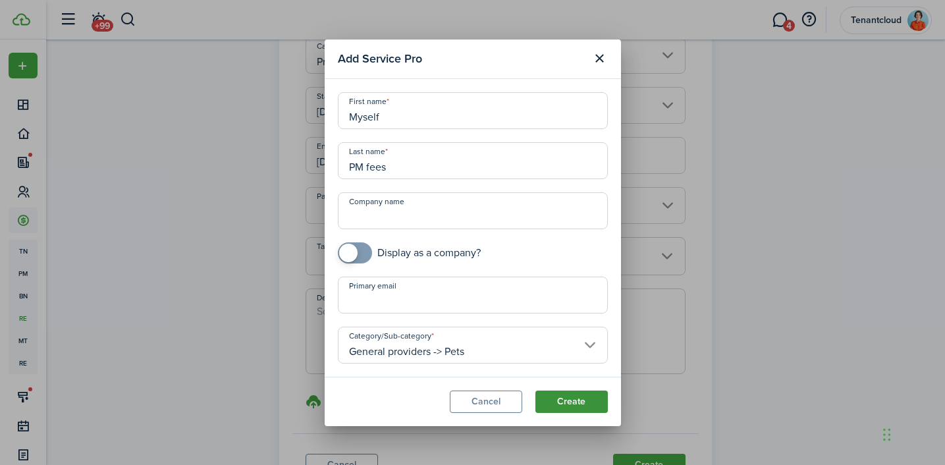
click at [571, 397] on button "Create" at bounding box center [572, 402] width 72 height 22
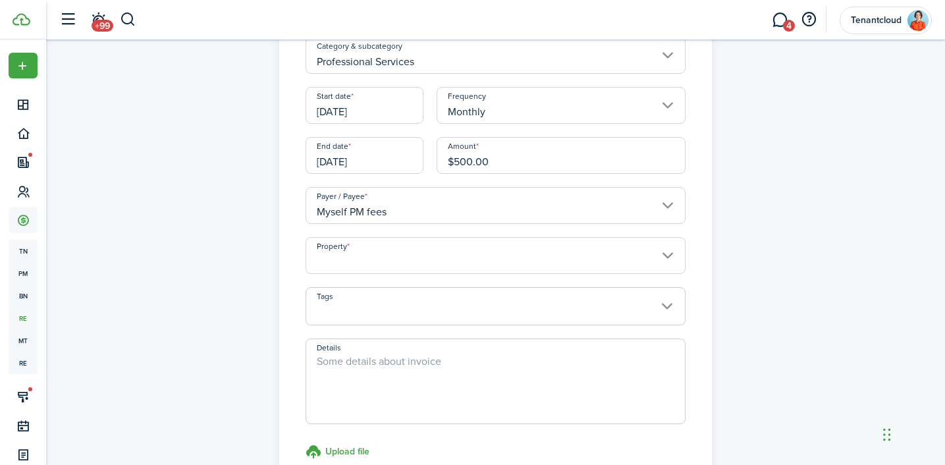
click at [371, 259] on input "Property" at bounding box center [496, 255] width 380 height 37
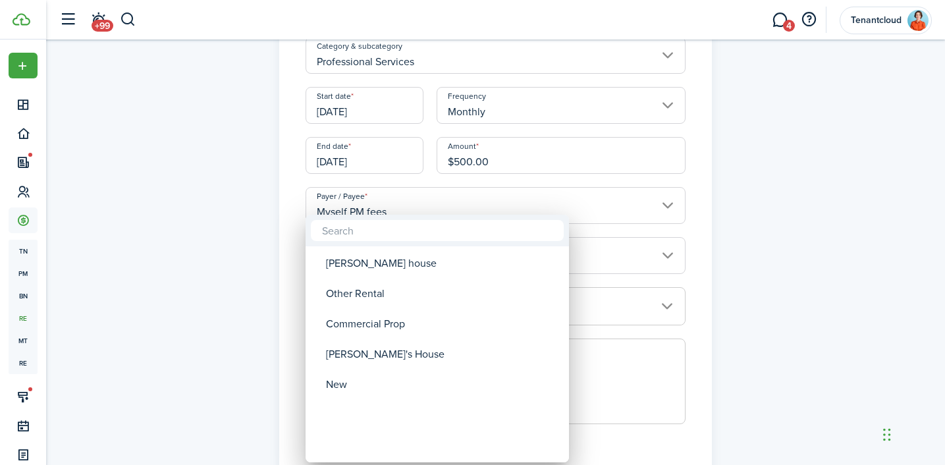
click at [433, 145] on div at bounding box center [473, 233] width 1156 height 676
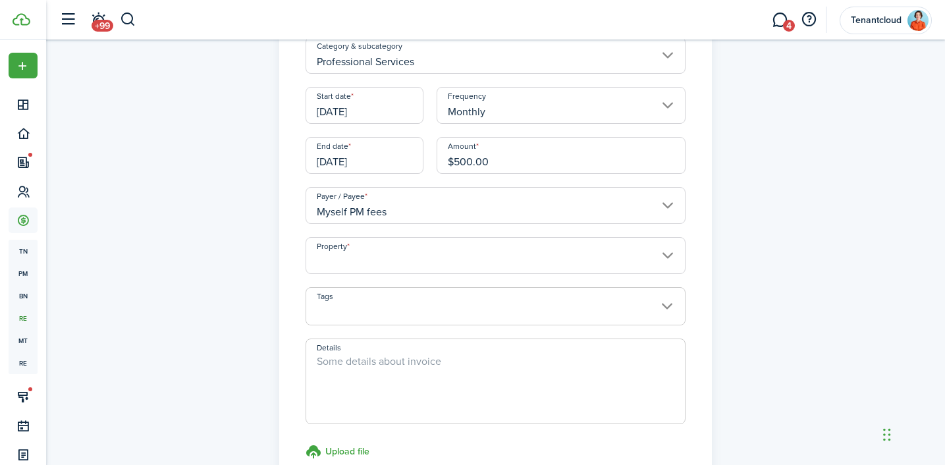
scroll to position [0, 0]
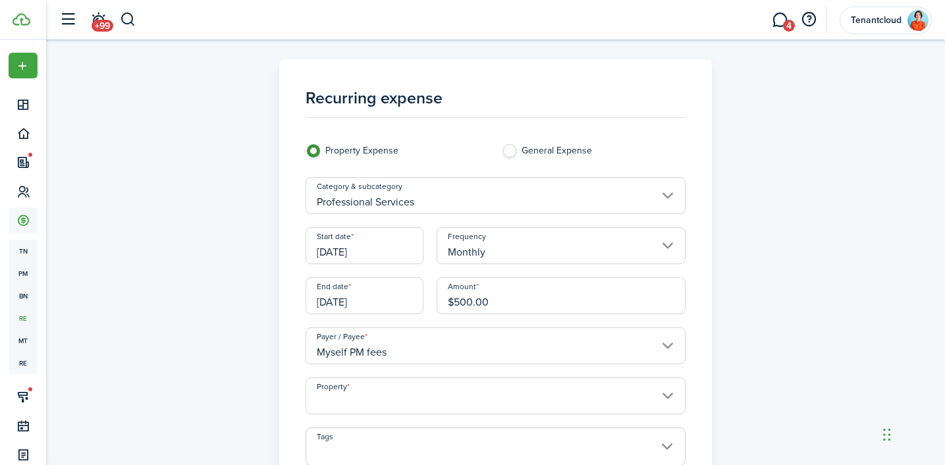
click at [504, 154] on label "General Expense" at bounding box center [593, 154] width 183 height 20
radio input "false"
radio input "true"
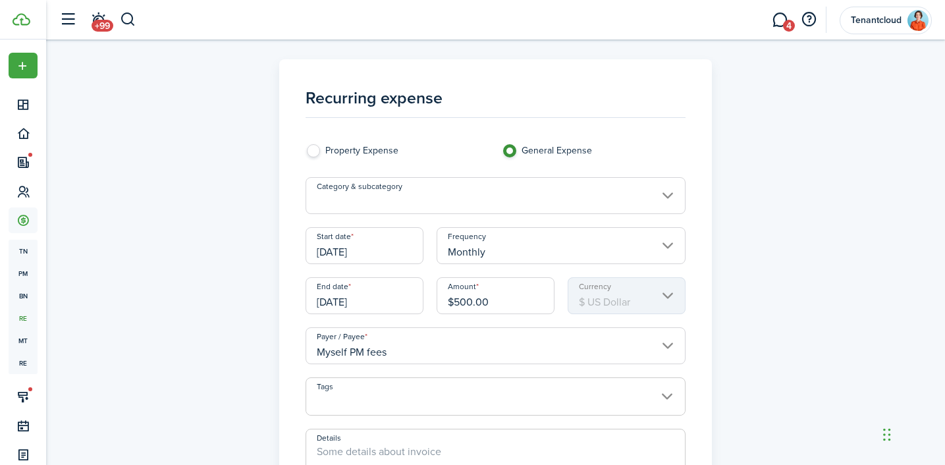
click at [430, 203] on input "Category & subcategory" at bounding box center [496, 195] width 380 height 37
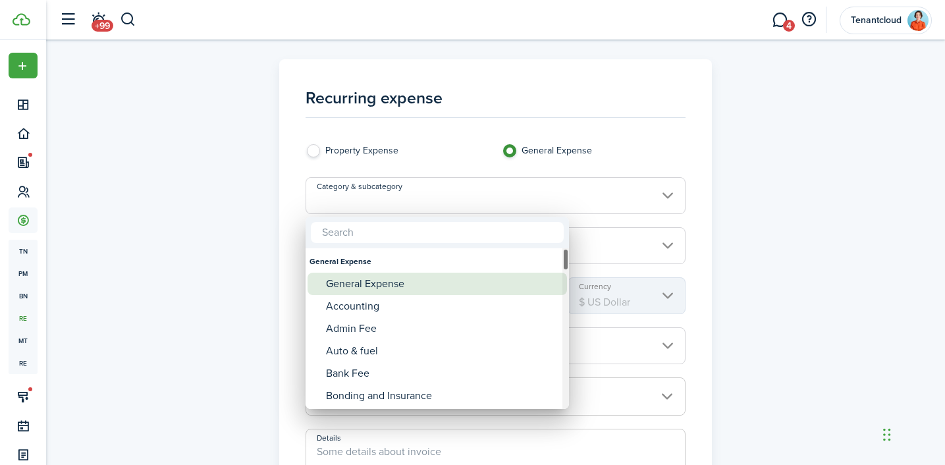
click at [389, 282] on div "General Expense" at bounding box center [442, 284] width 233 height 22
type input "General Expense"
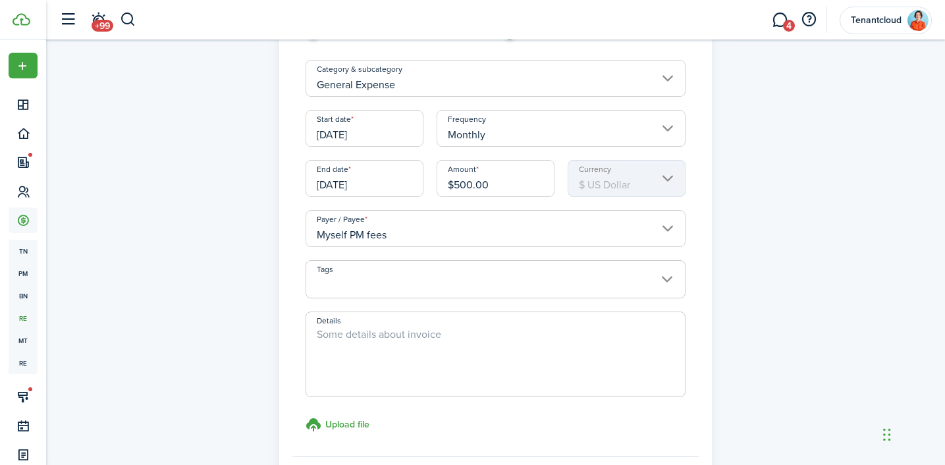
scroll to position [125, 0]
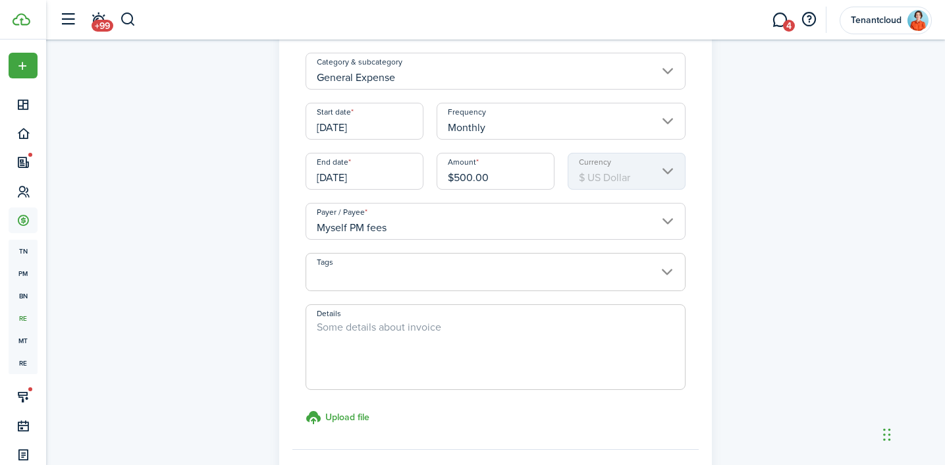
click at [398, 268] on span at bounding box center [495, 279] width 379 height 22
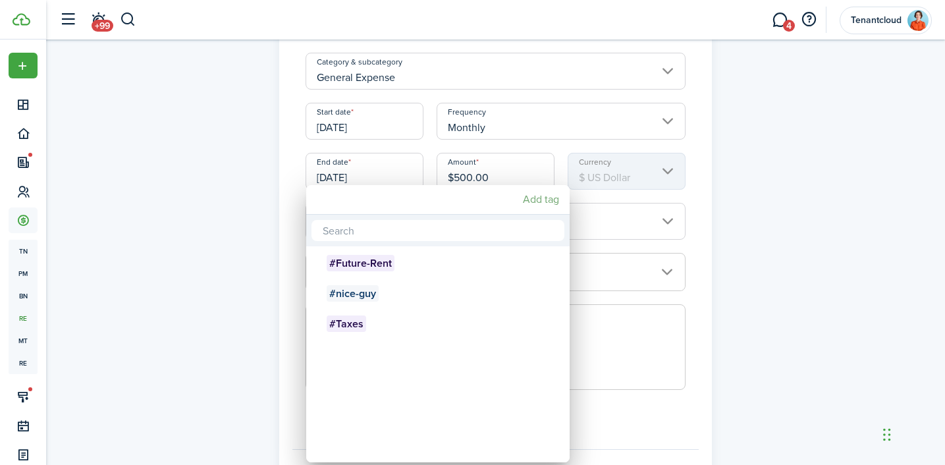
click at [545, 195] on mbsc-button "Add tag" at bounding box center [541, 200] width 47 height 24
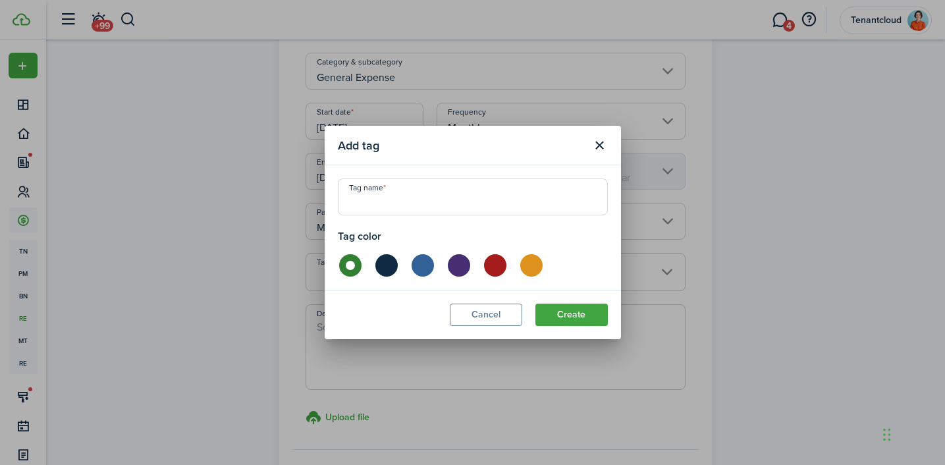
click at [475, 198] on input "Tag name" at bounding box center [473, 197] width 270 height 37
type input "PM-fees-flat-rate"
click at [525, 267] on label at bounding box center [530, 265] width 23 height 22
radio input "false"
radio input "true"
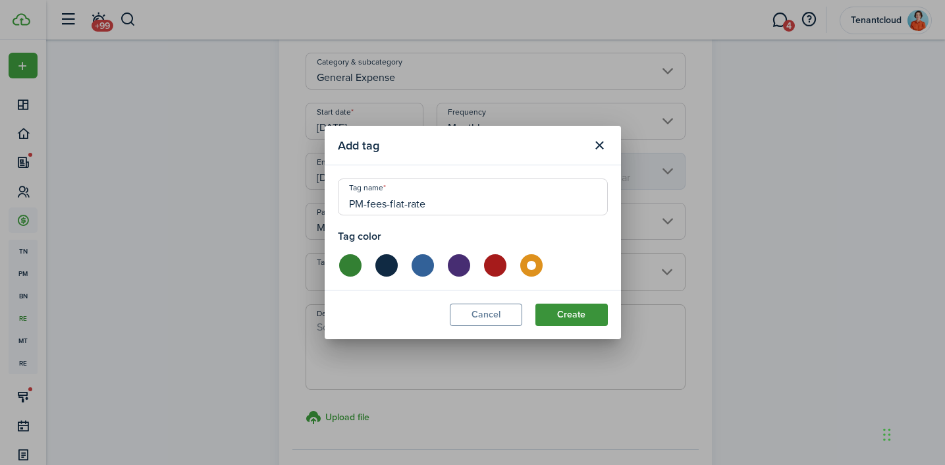
click at [584, 316] on button "Create" at bounding box center [572, 315] width 72 height 22
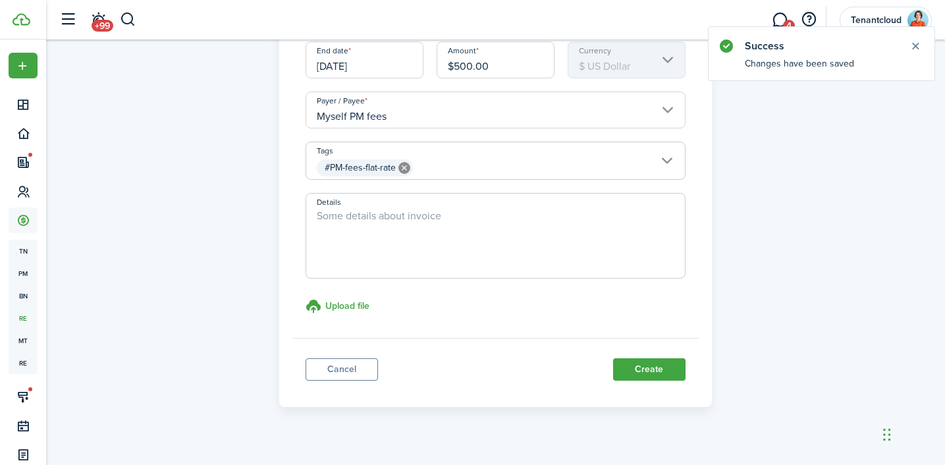
scroll to position [254, 0]
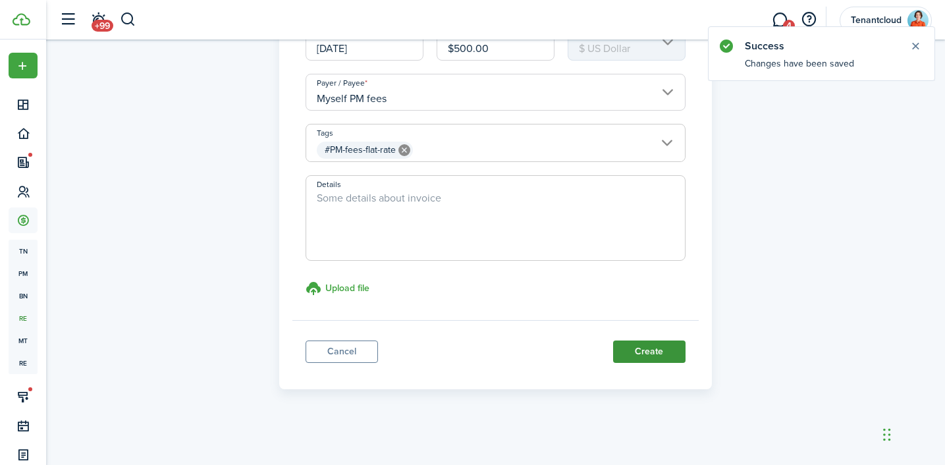
click at [664, 353] on button "Create" at bounding box center [649, 352] width 72 height 22
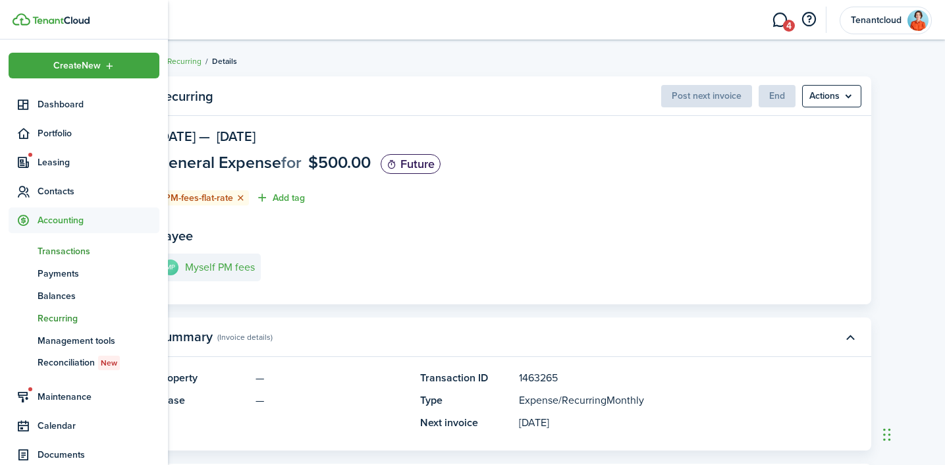
click at [74, 248] on span "Transactions" at bounding box center [99, 251] width 122 height 14
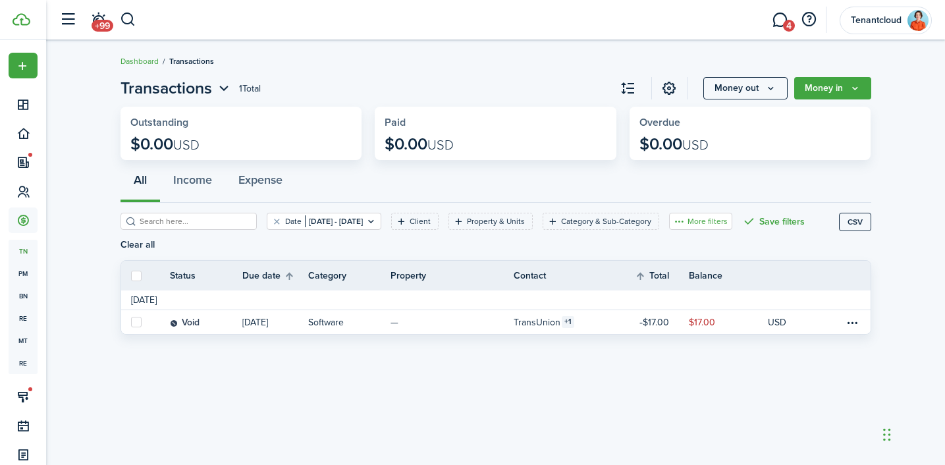
click at [729, 224] on button "More filters" at bounding box center [700, 221] width 63 height 17
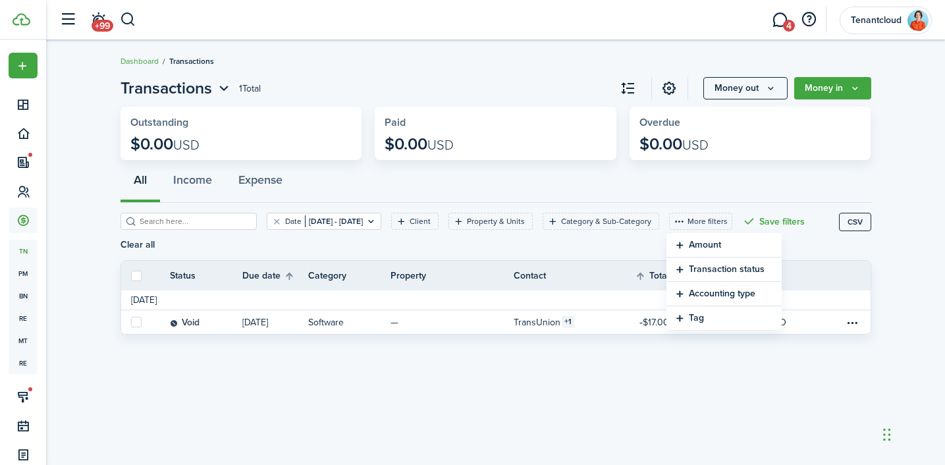
click at [721, 324] on button "Tag" at bounding box center [724, 318] width 115 height 24
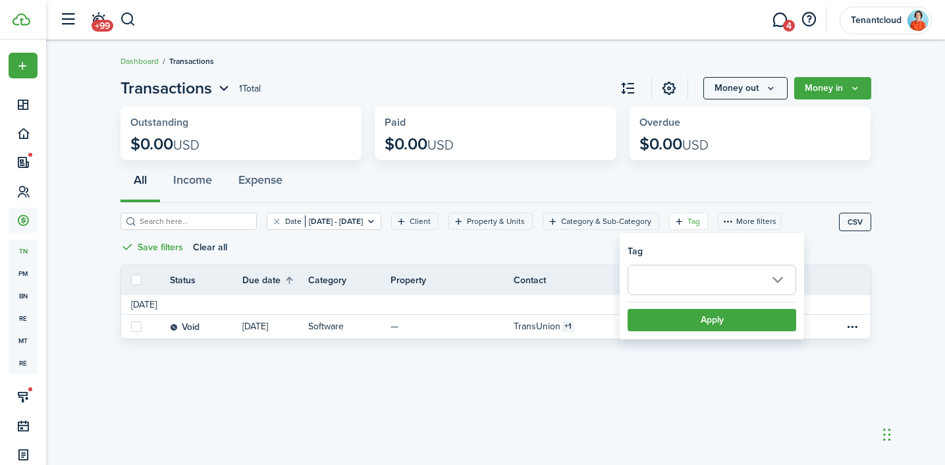
click at [691, 273] on span at bounding box center [712, 280] width 167 height 29
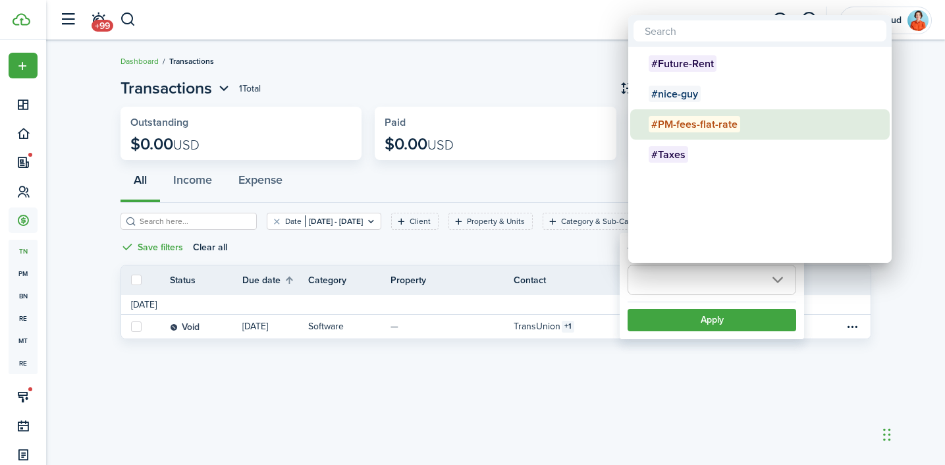
click at [683, 129] on span "#PM-fees-flat-rate" at bounding box center [695, 124] width 92 height 16
type input "#PM-fees-flat-rate"
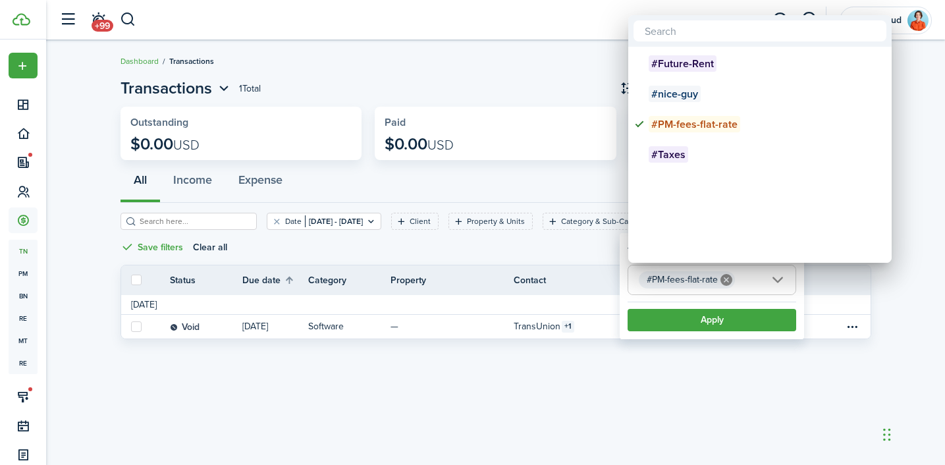
click at [741, 318] on div at bounding box center [473, 233] width 1156 height 676
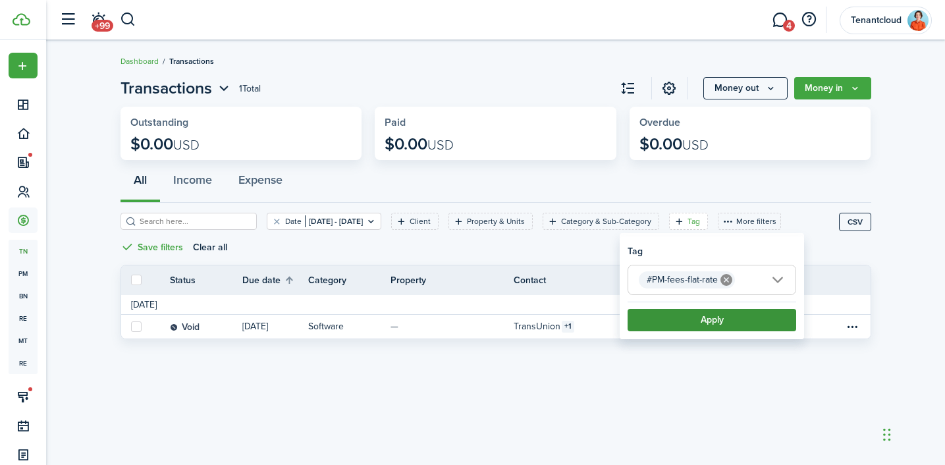
click at [702, 320] on button "Apply" at bounding box center [712, 320] width 169 height 22
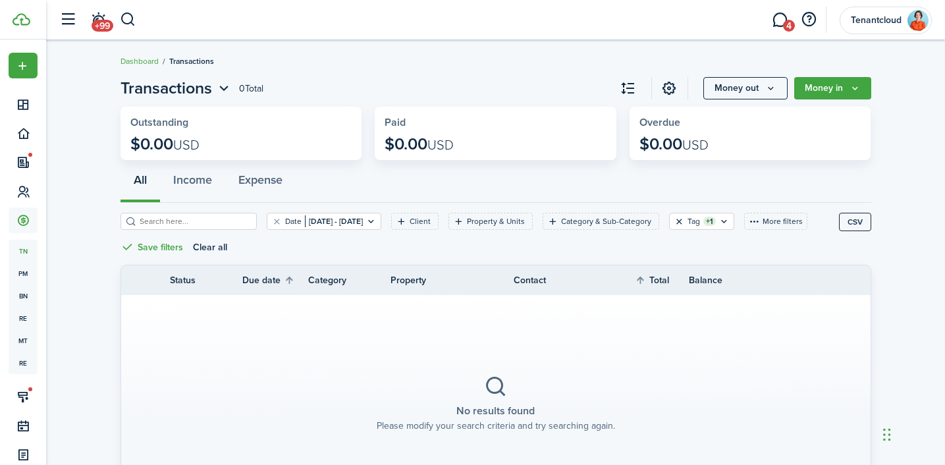
click at [685, 219] on button "Clear filter" at bounding box center [679, 221] width 11 height 11
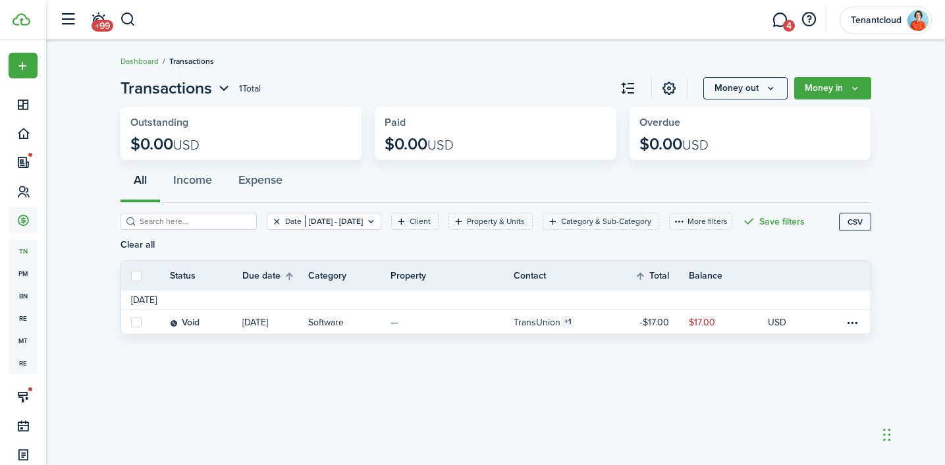
click at [271, 223] on button "Clear filter" at bounding box center [276, 221] width 11 height 11
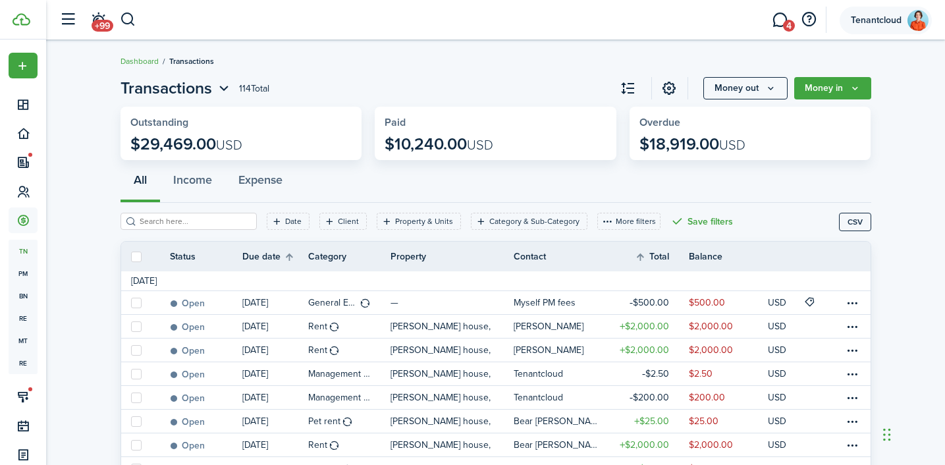
click at [893, 24] on span "Tenantcloud" at bounding box center [876, 20] width 53 height 9
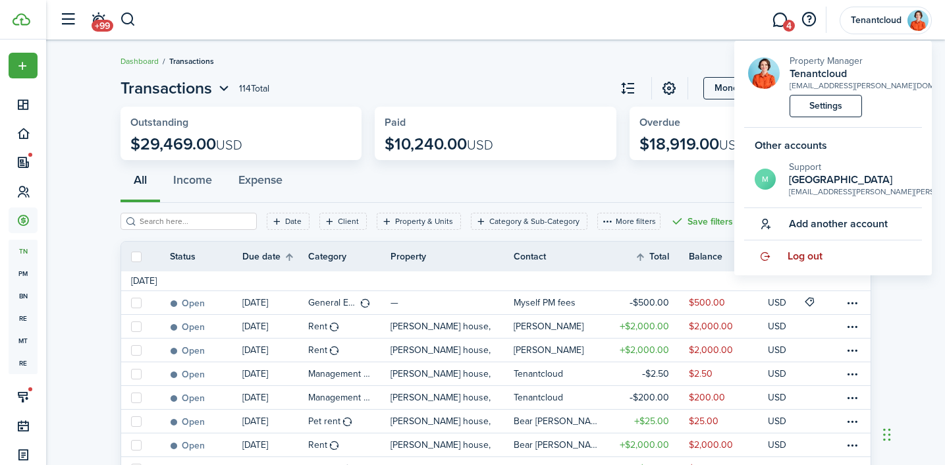
click at [818, 269] on link "Log out" at bounding box center [834, 256] width 178 height 32
